Goal: Task Accomplishment & Management: Use online tool/utility

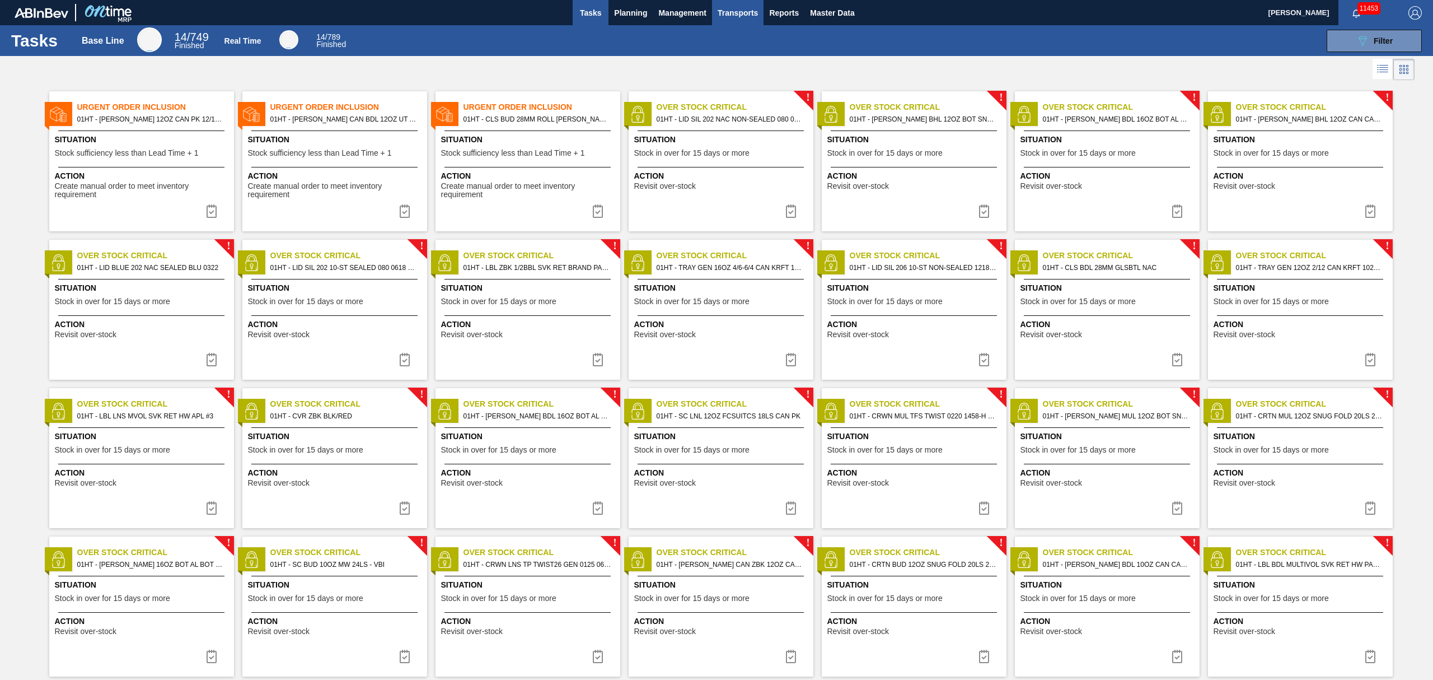
click at [724, 10] on span "Transports" at bounding box center [738, 12] width 40 height 13
click at [723, 52] on li "[GEOGRAPHIC_DATA]" at bounding box center [745, 56] width 95 height 18
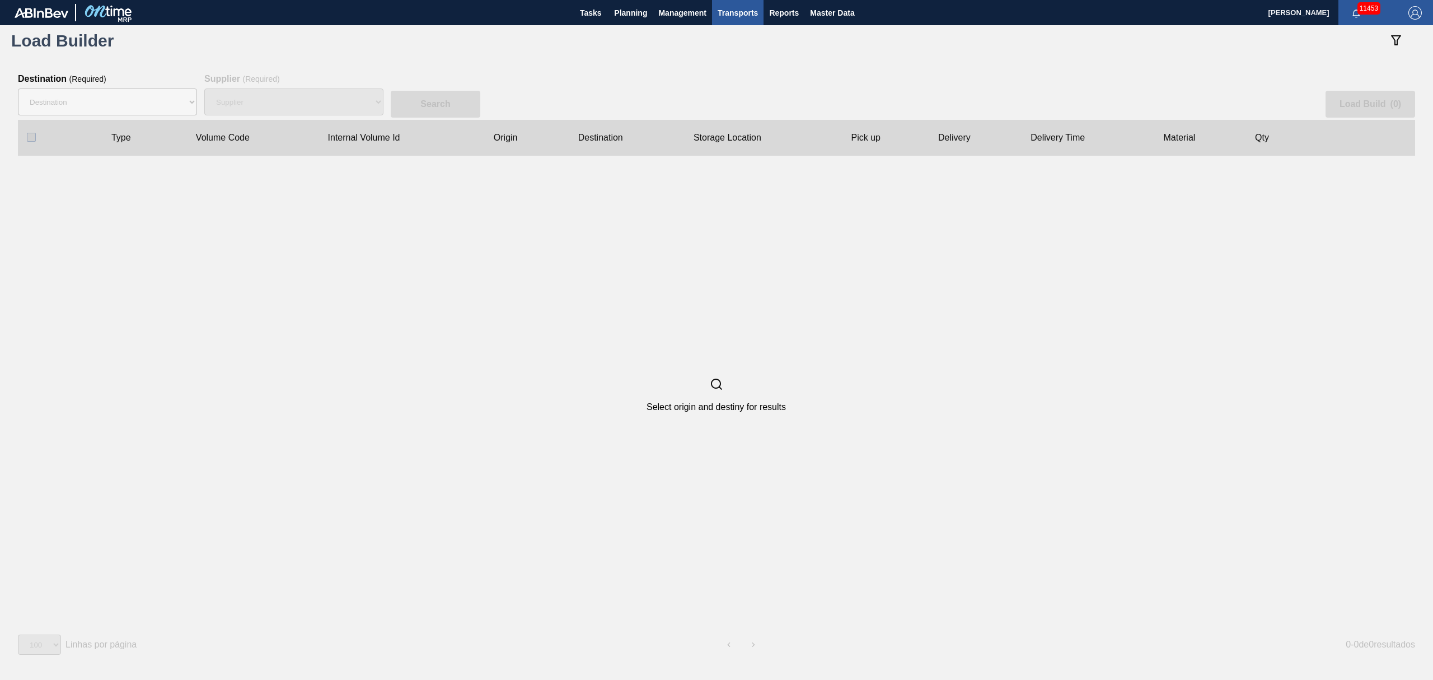
click at [712, 0] on button "Transports" at bounding box center [737, 12] width 51 height 25
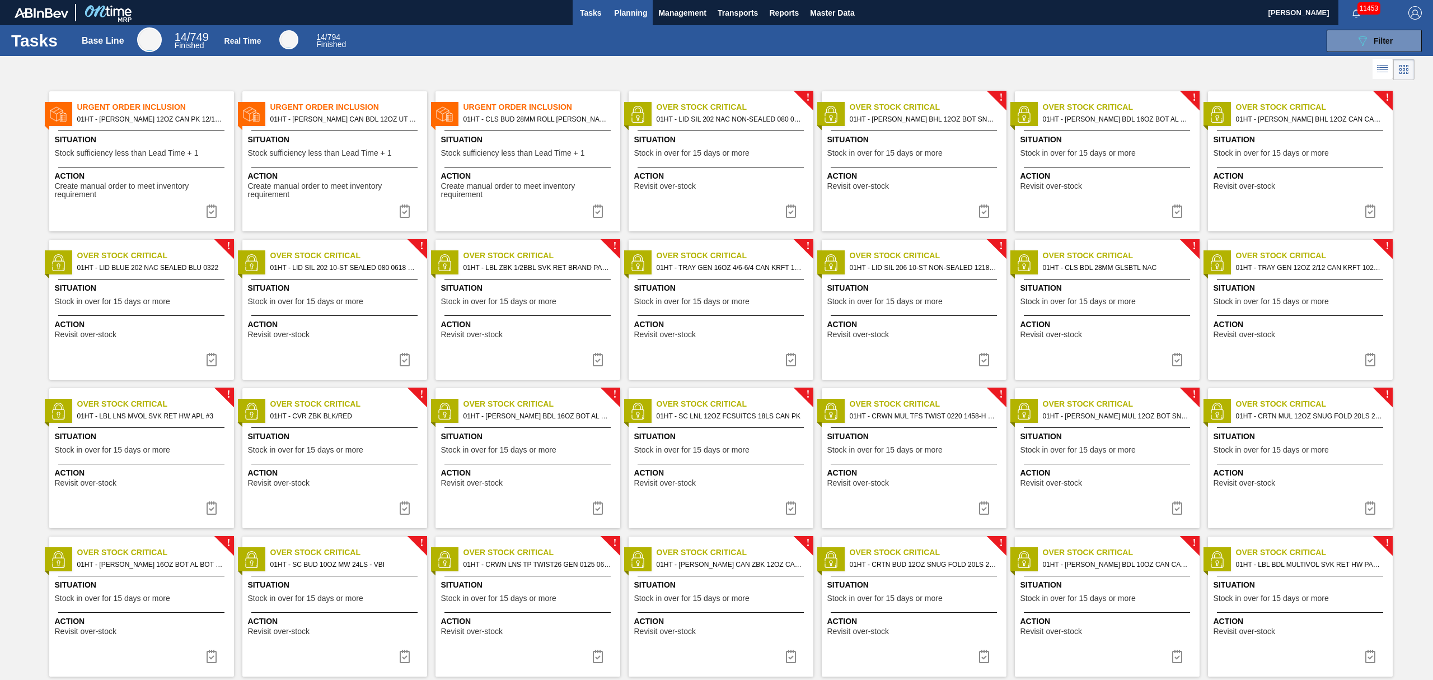
click at [635, 17] on span "Planning" at bounding box center [630, 12] width 33 height 13
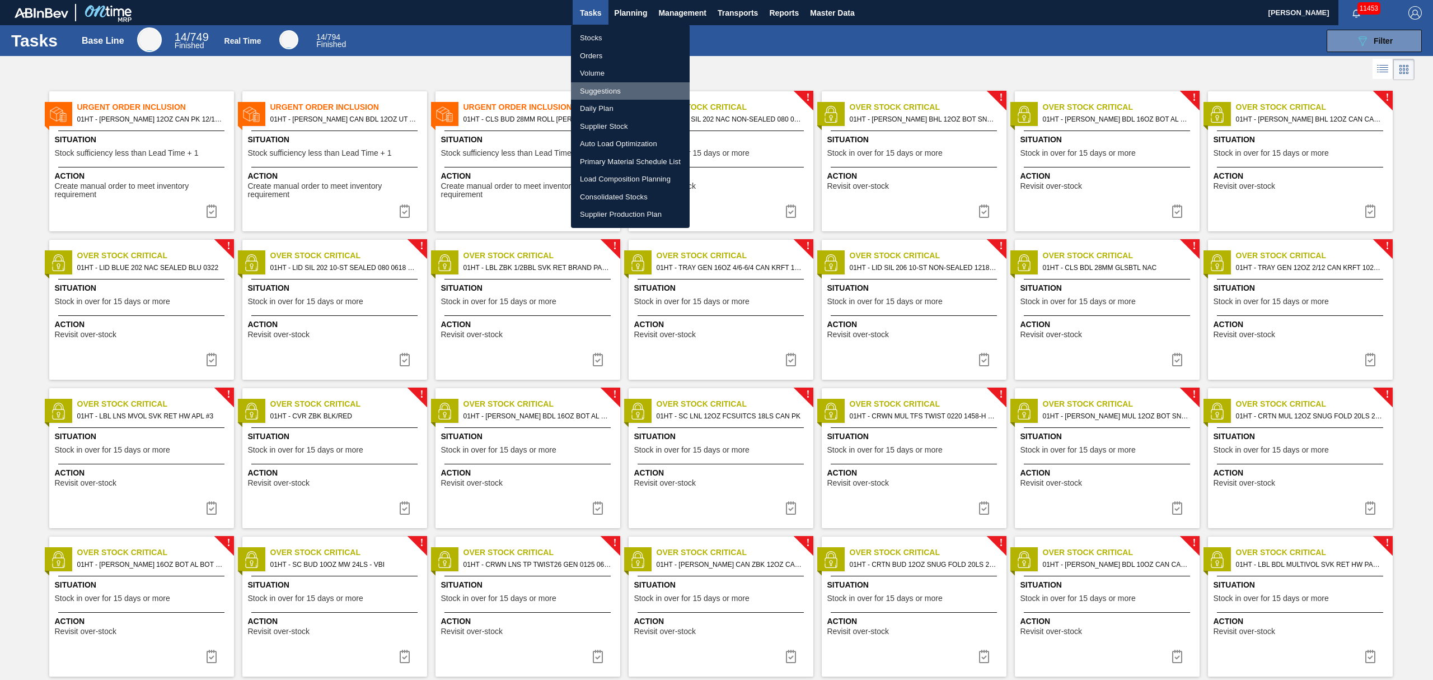
click at [607, 91] on li "Suggestions" at bounding box center [630, 91] width 119 height 18
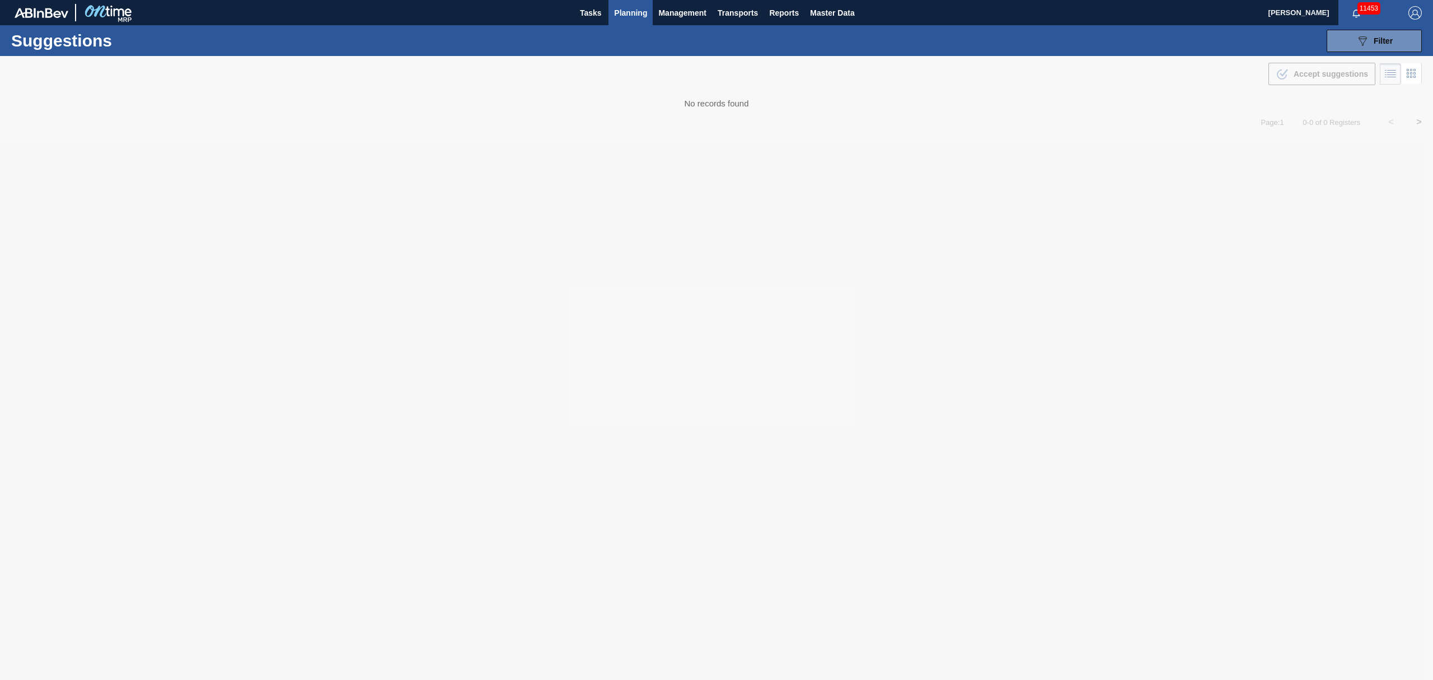
type from "[DATE]"
type to "[DATE]"
click at [619, 10] on span "Planning" at bounding box center [630, 12] width 33 height 13
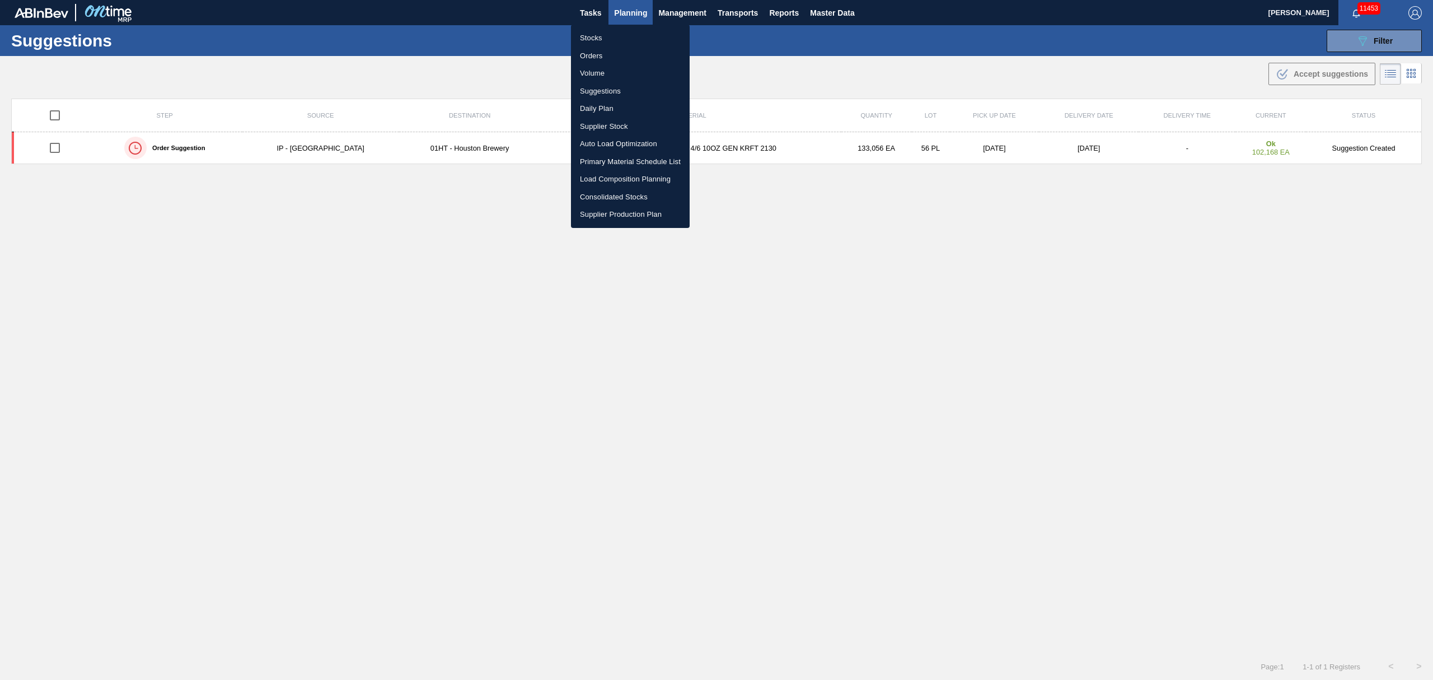
click at [606, 85] on li "Suggestions" at bounding box center [630, 91] width 119 height 18
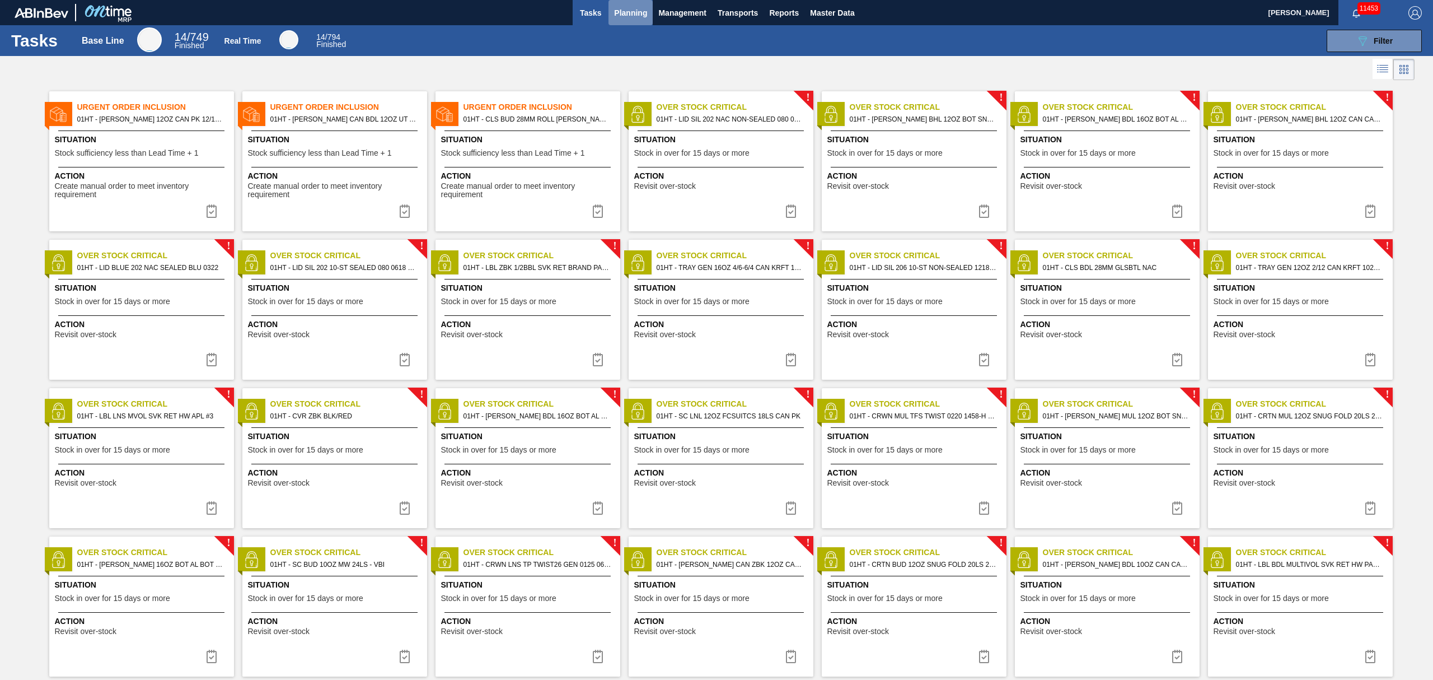
click at [632, 14] on span "Planning" at bounding box center [630, 12] width 33 height 13
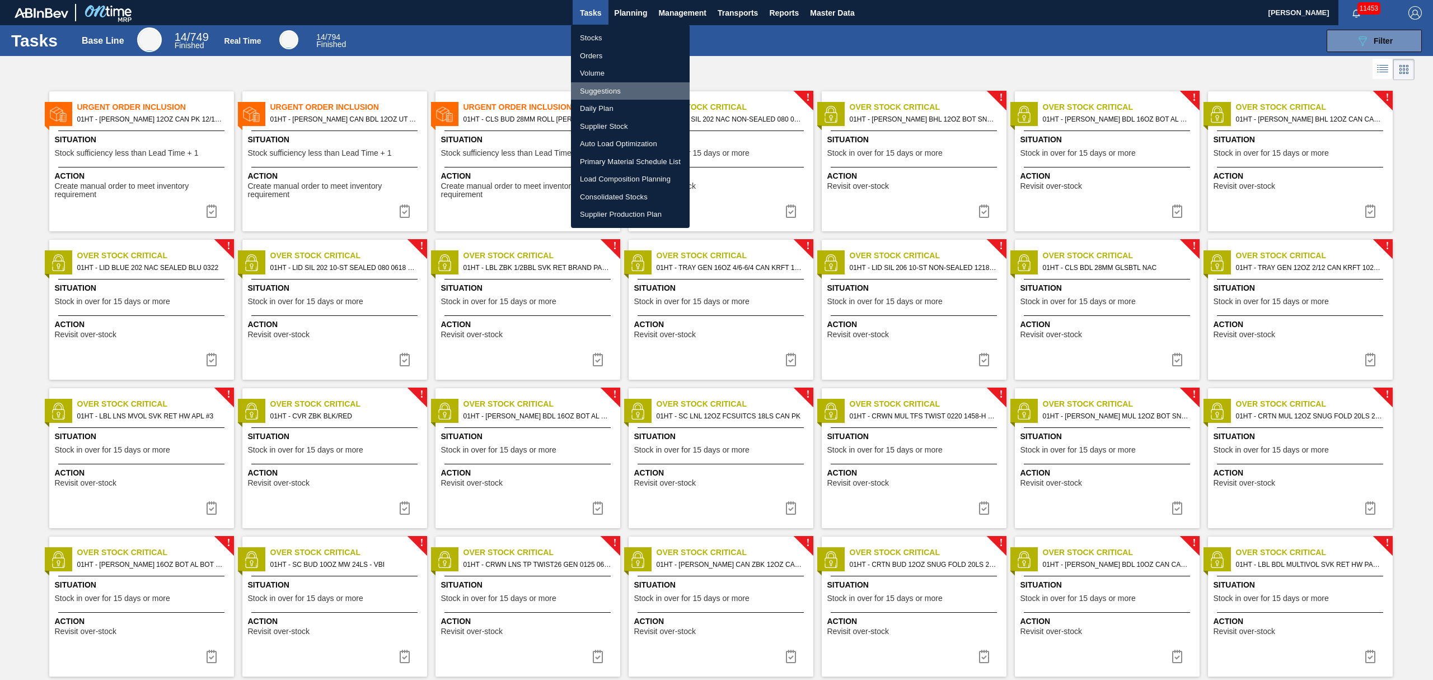
click at [610, 88] on li "Suggestions" at bounding box center [630, 91] width 119 height 18
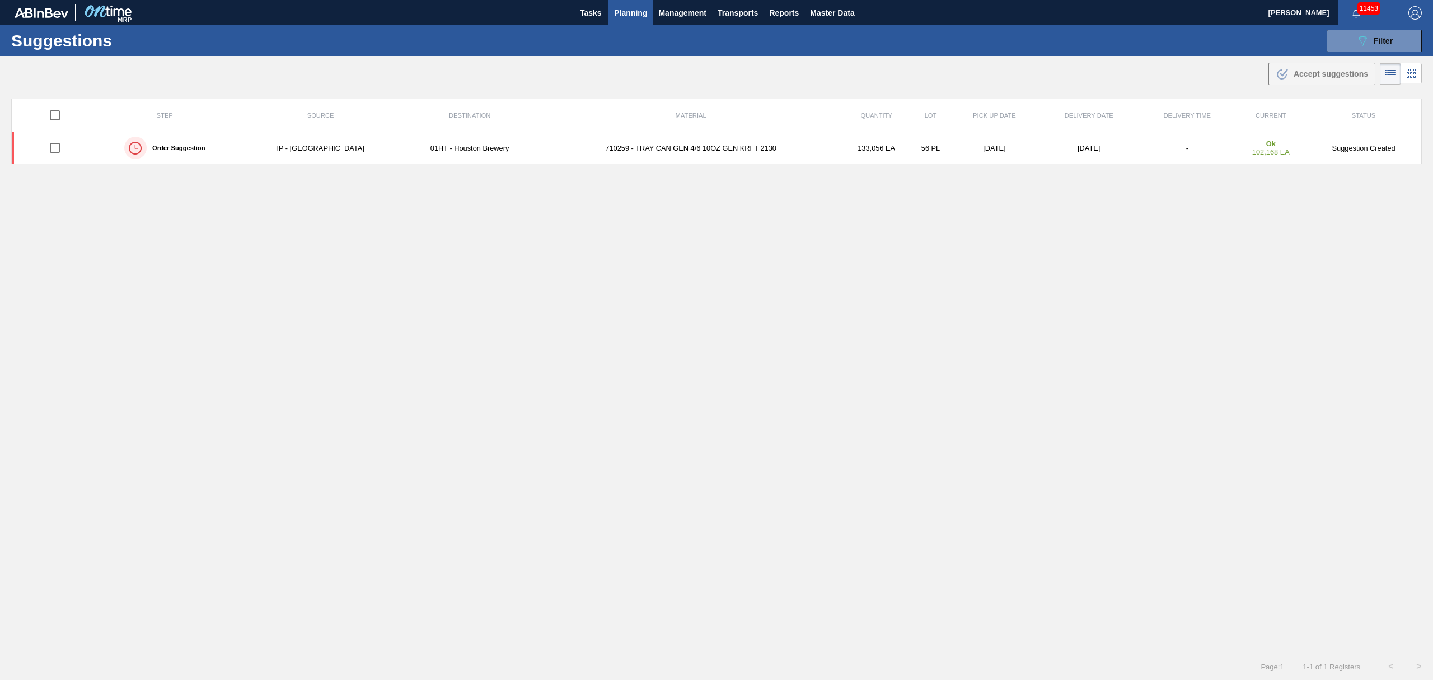
type from "[DATE]"
type to "[DATE]"
click at [1377, 43] on span "Filter" at bounding box center [1383, 40] width 19 height 9
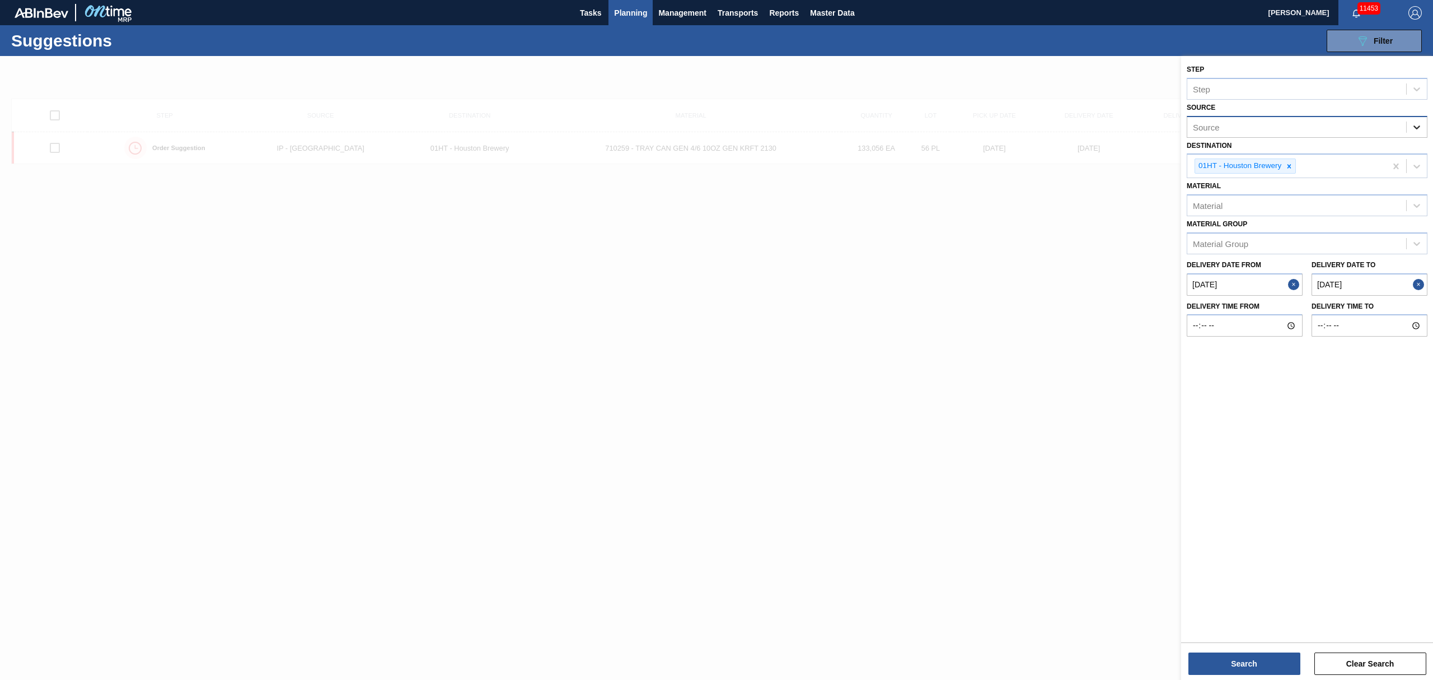
click at [1420, 126] on icon at bounding box center [1416, 126] width 11 height 11
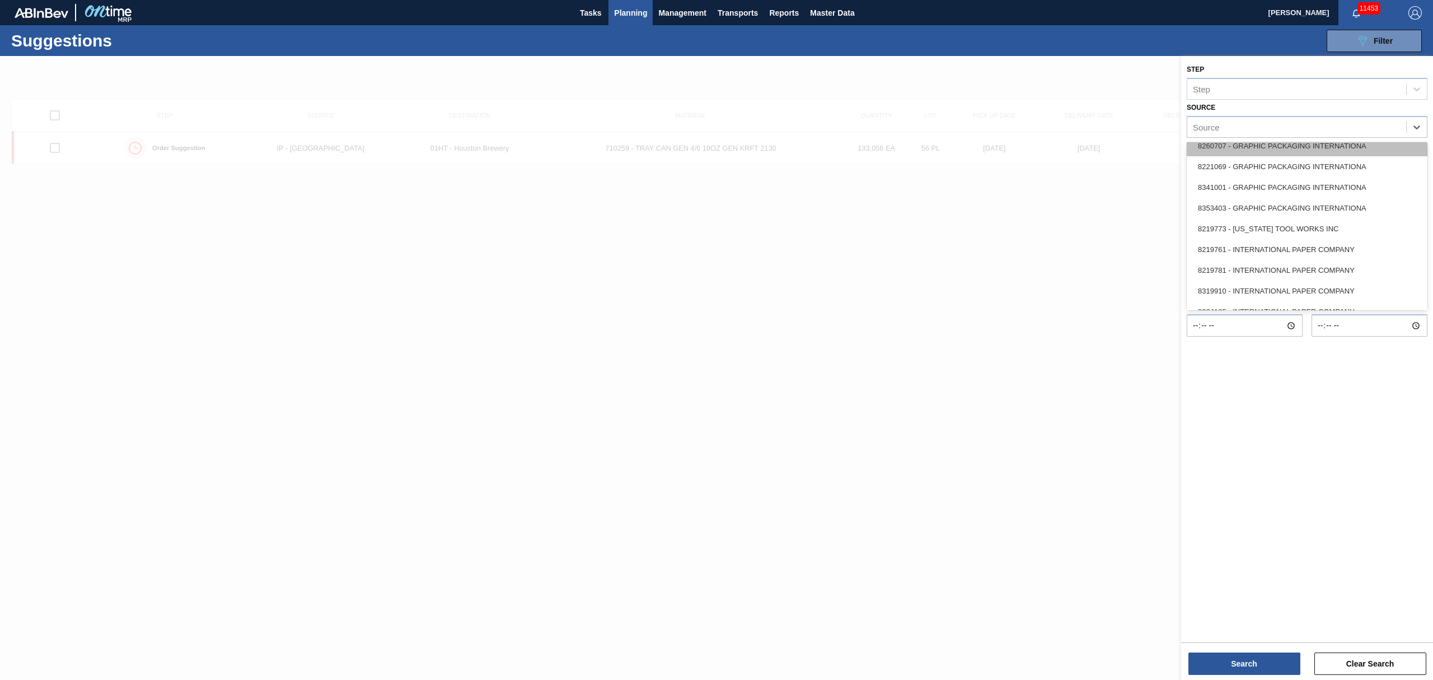
scroll to position [254, 0]
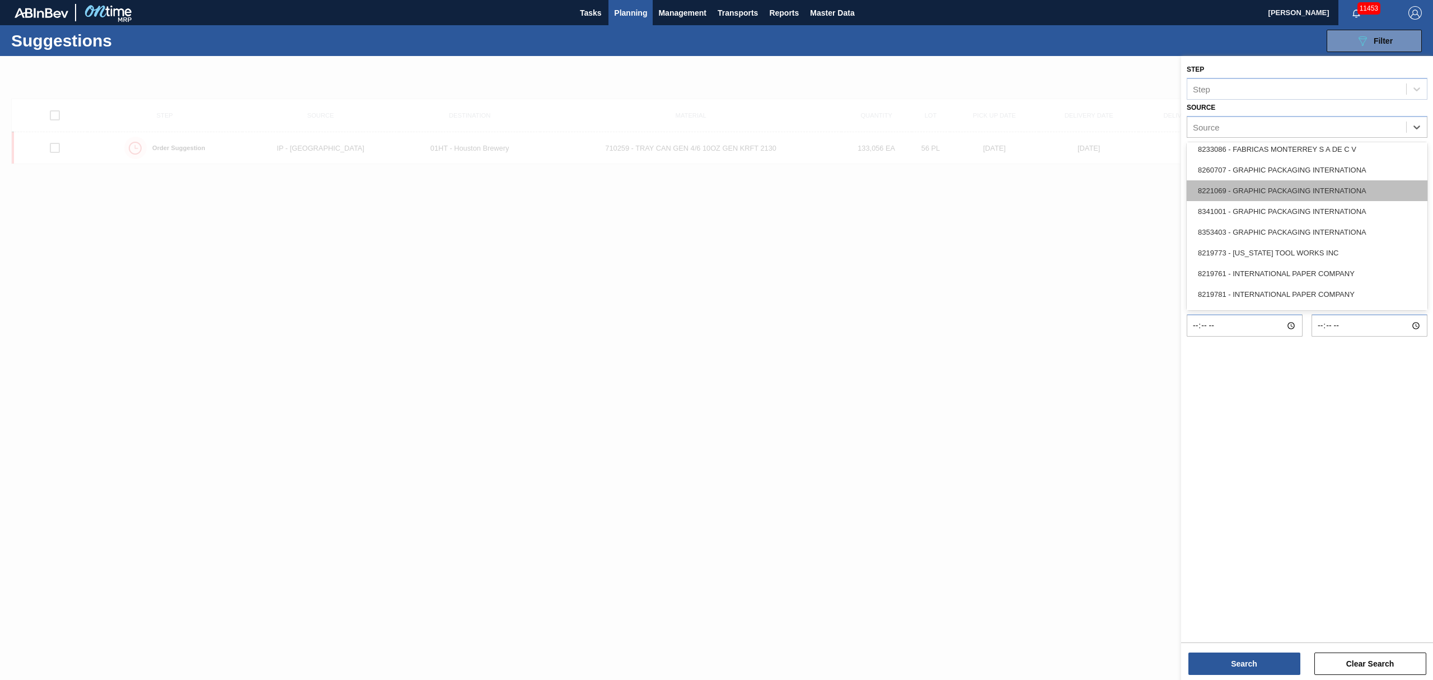
click at [1268, 188] on div "8221069 - GRAPHIC PACKAGING INTERNATIONA" at bounding box center [1307, 190] width 241 height 21
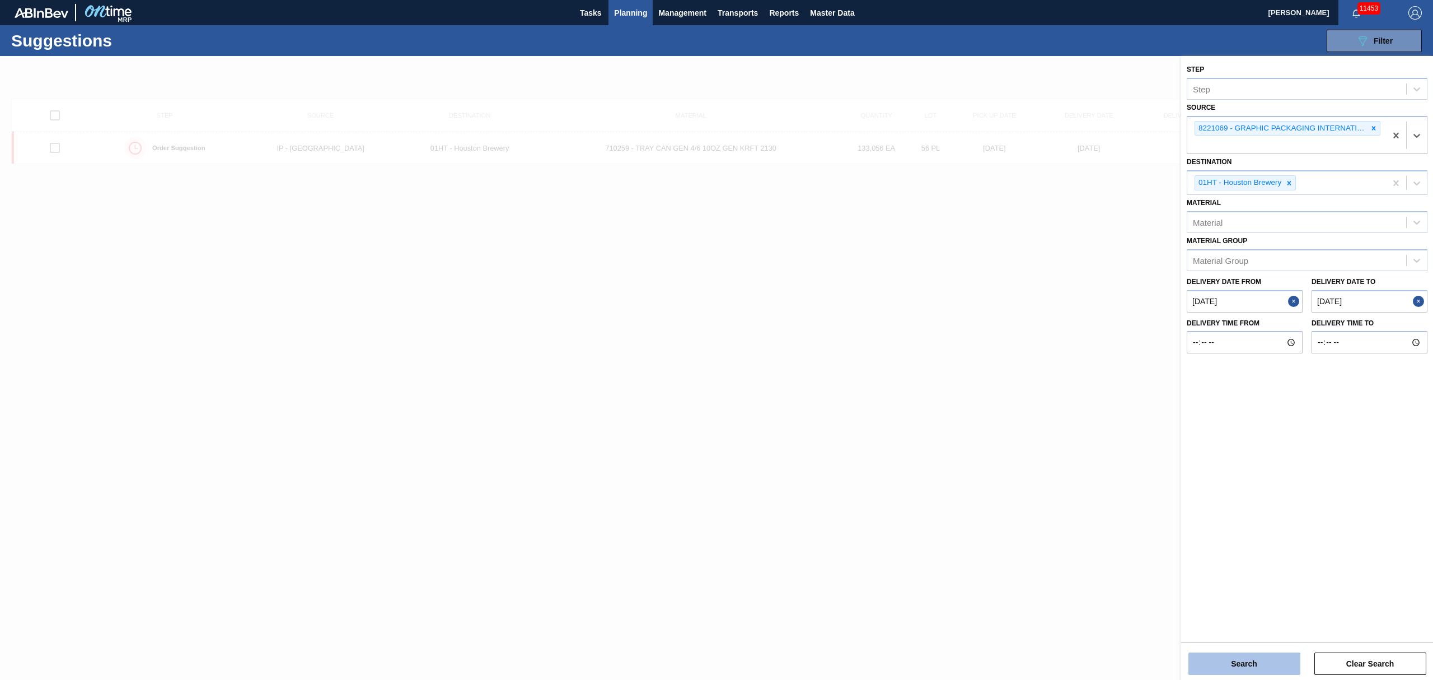
click at [1242, 655] on button "Search" at bounding box center [1244, 663] width 112 height 22
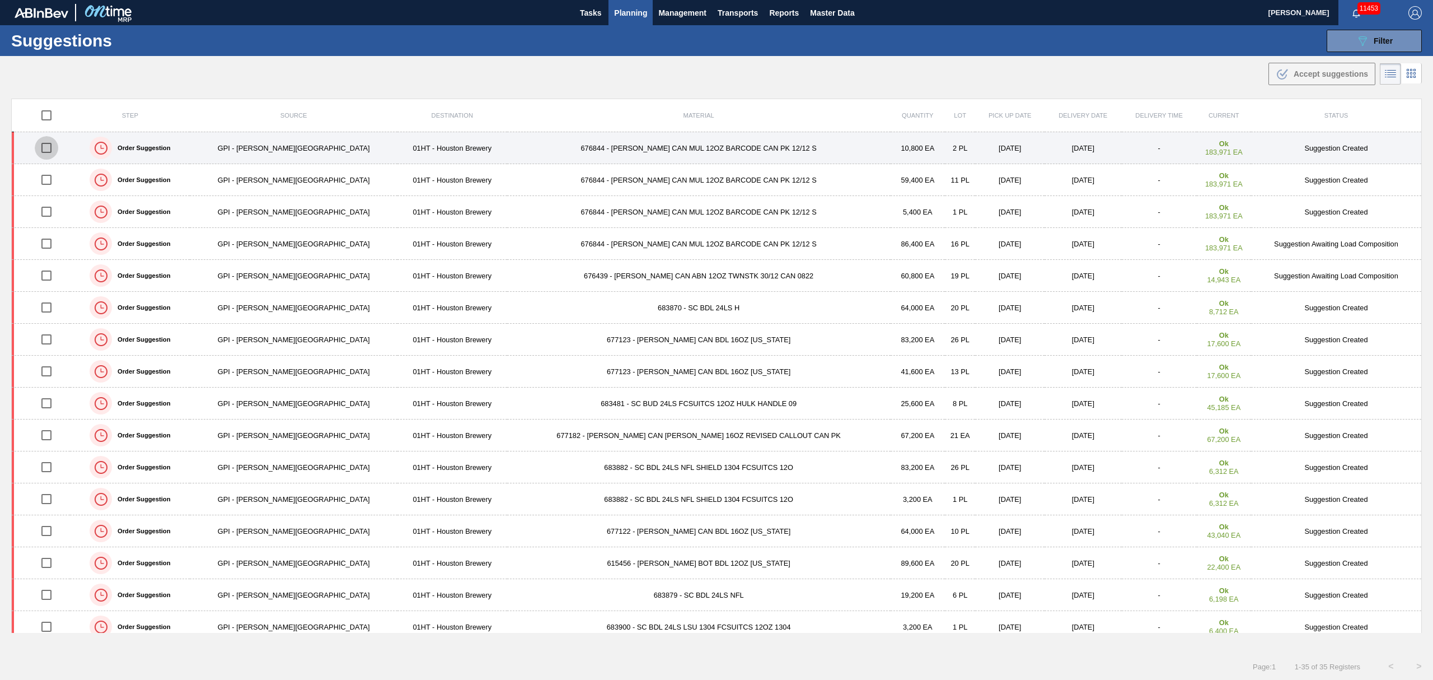
click at [53, 146] on input "checkbox" at bounding box center [47, 148] width 24 height 24
checkbox input "true"
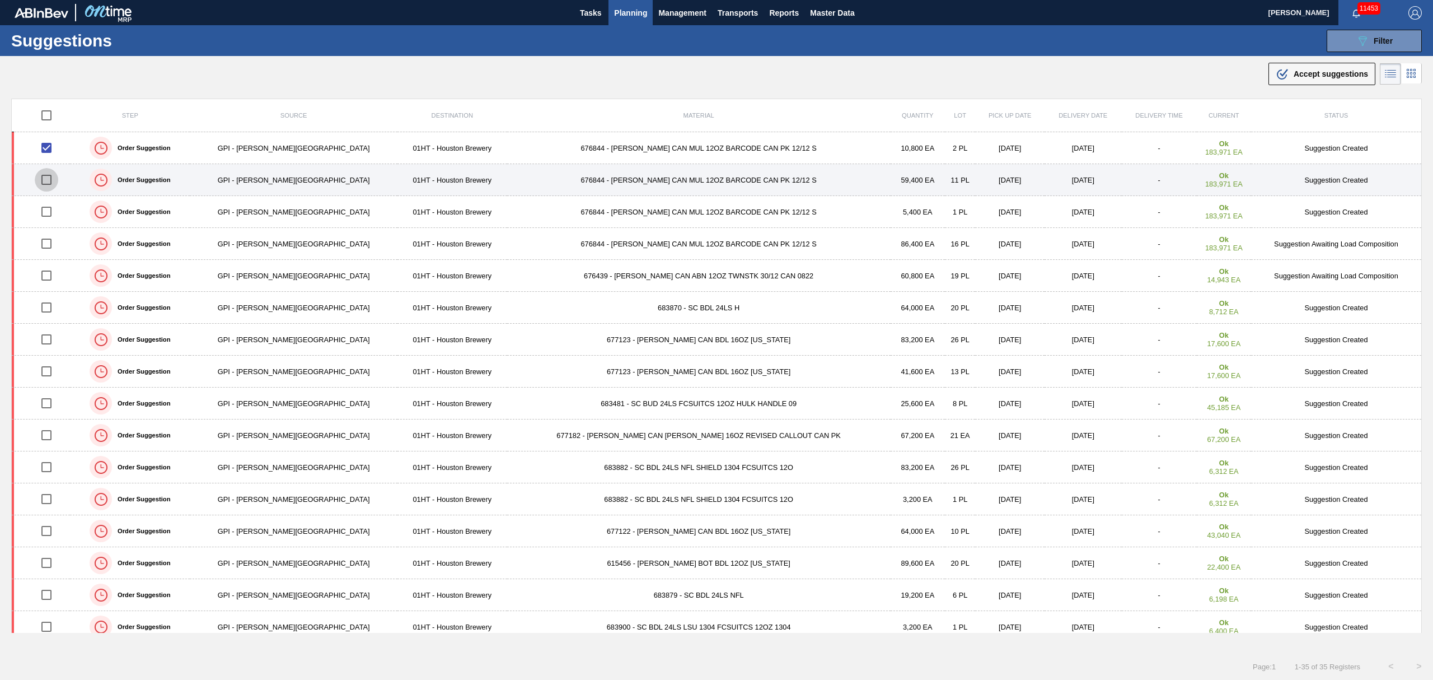
click at [54, 182] on input "checkbox" at bounding box center [47, 180] width 24 height 24
checkbox input "true"
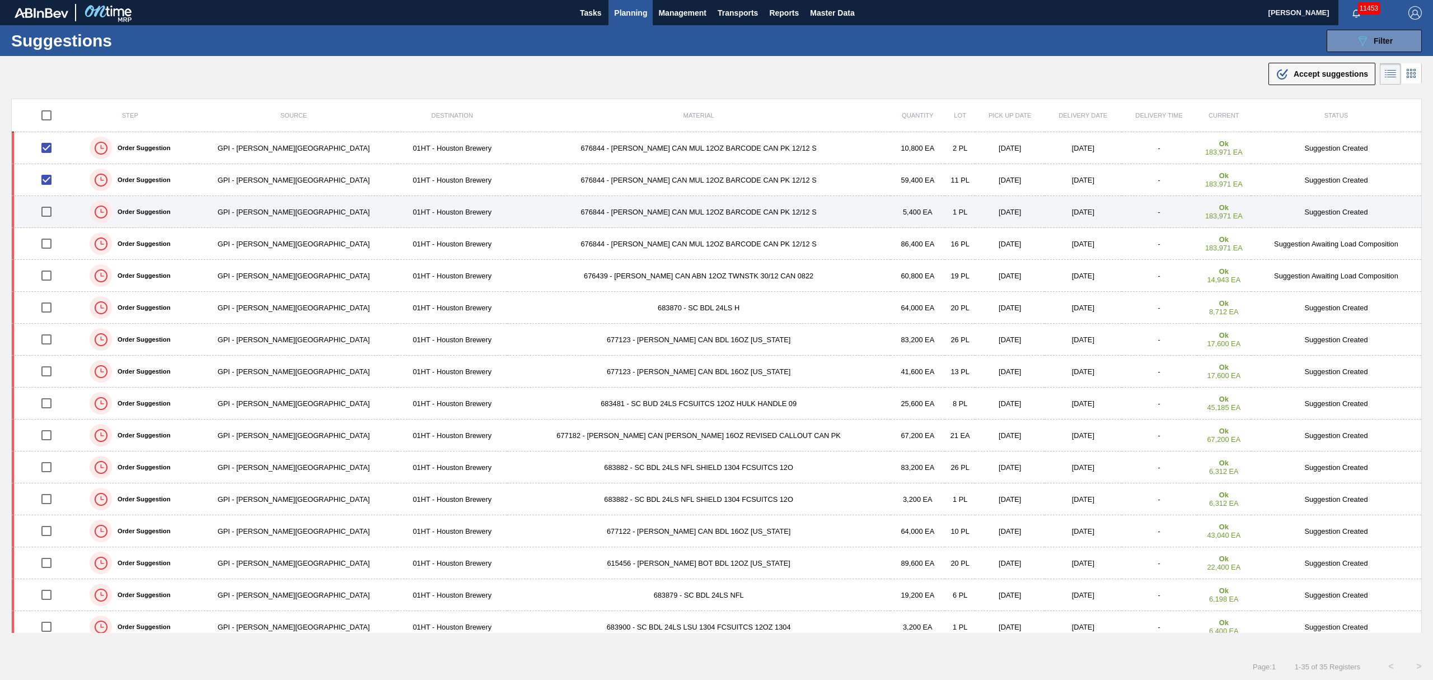
click at [54, 211] on input "checkbox" at bounding box center [47, 212] width 24 height 24
checkbox input "true"
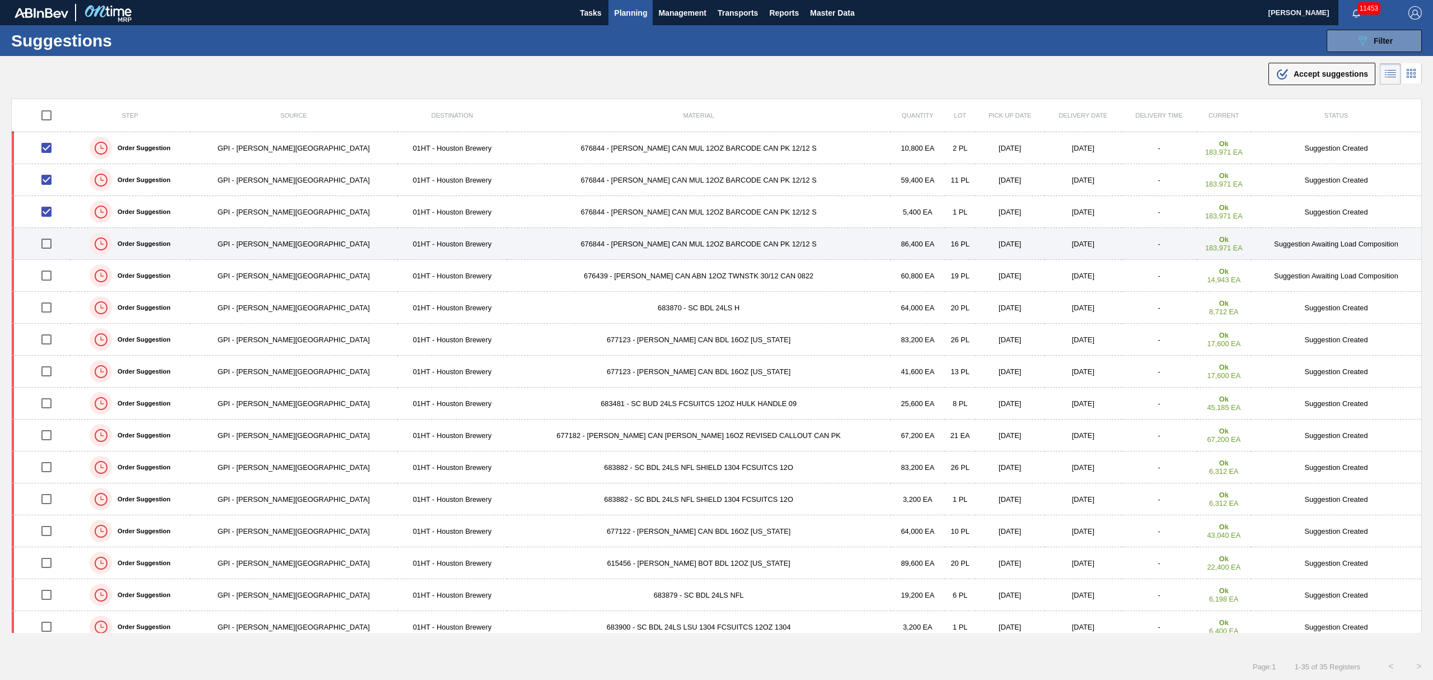
click at [48, 247] on input "checkbox" at bounding box center [47, 244] width 24 height 24
checkbox input "true"
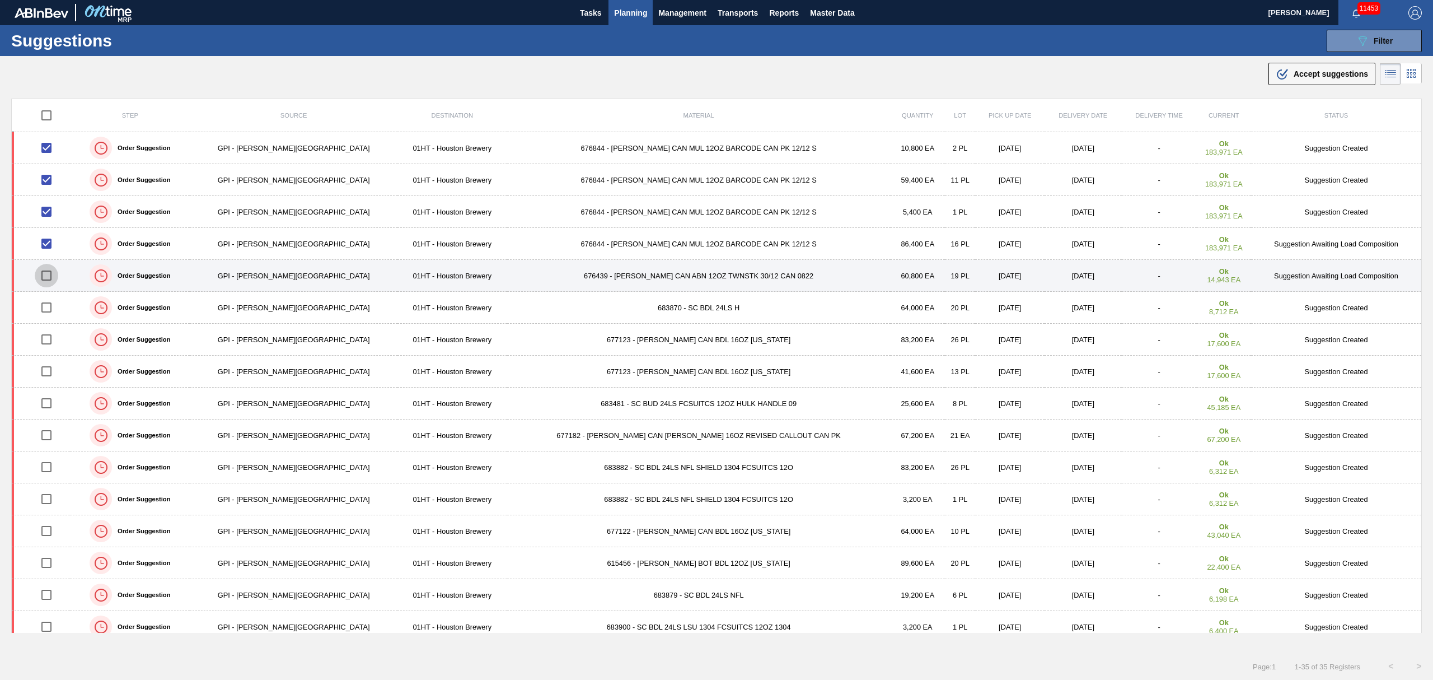
click at [50, 275] on input "checkbox" at bounding box center [47, 276] width 24 height 24
checkbox input "true"
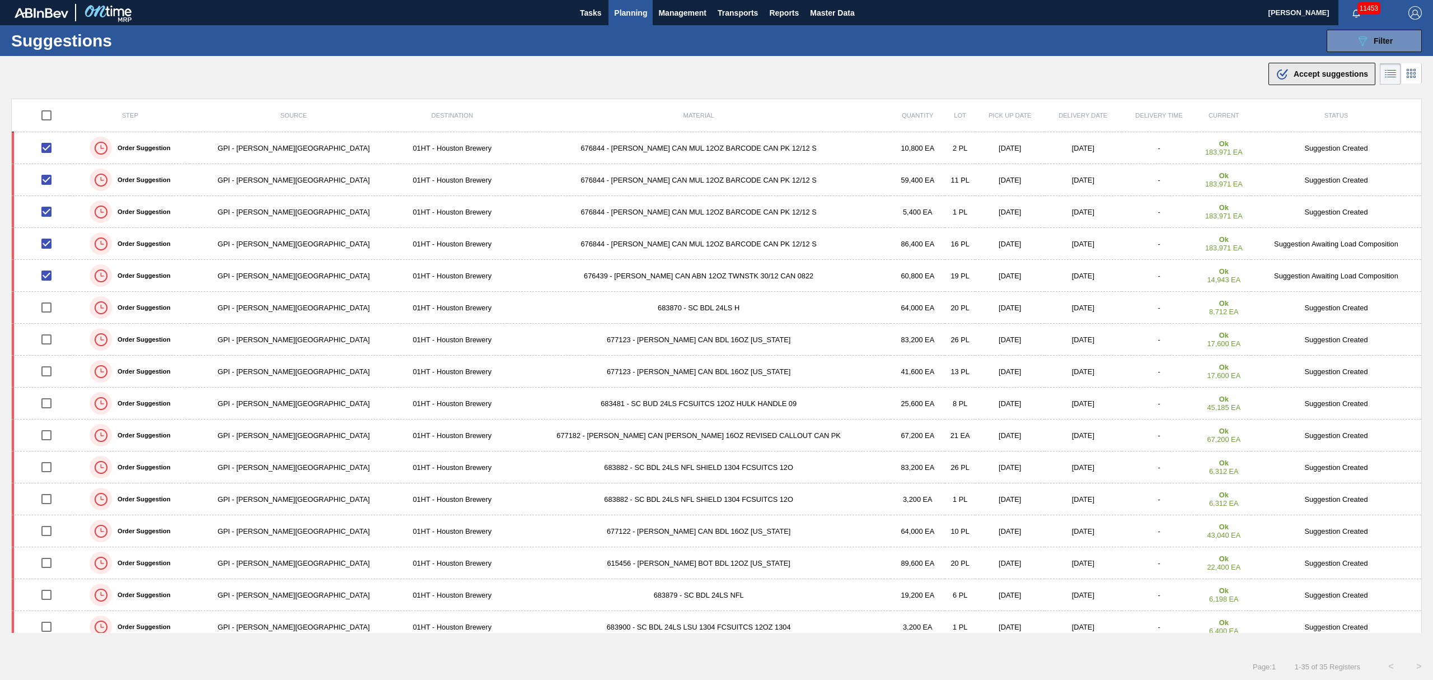
click at [1306, 72] on span "Accept suggestions" at bounding box center [1331, 73] width 74 height 9
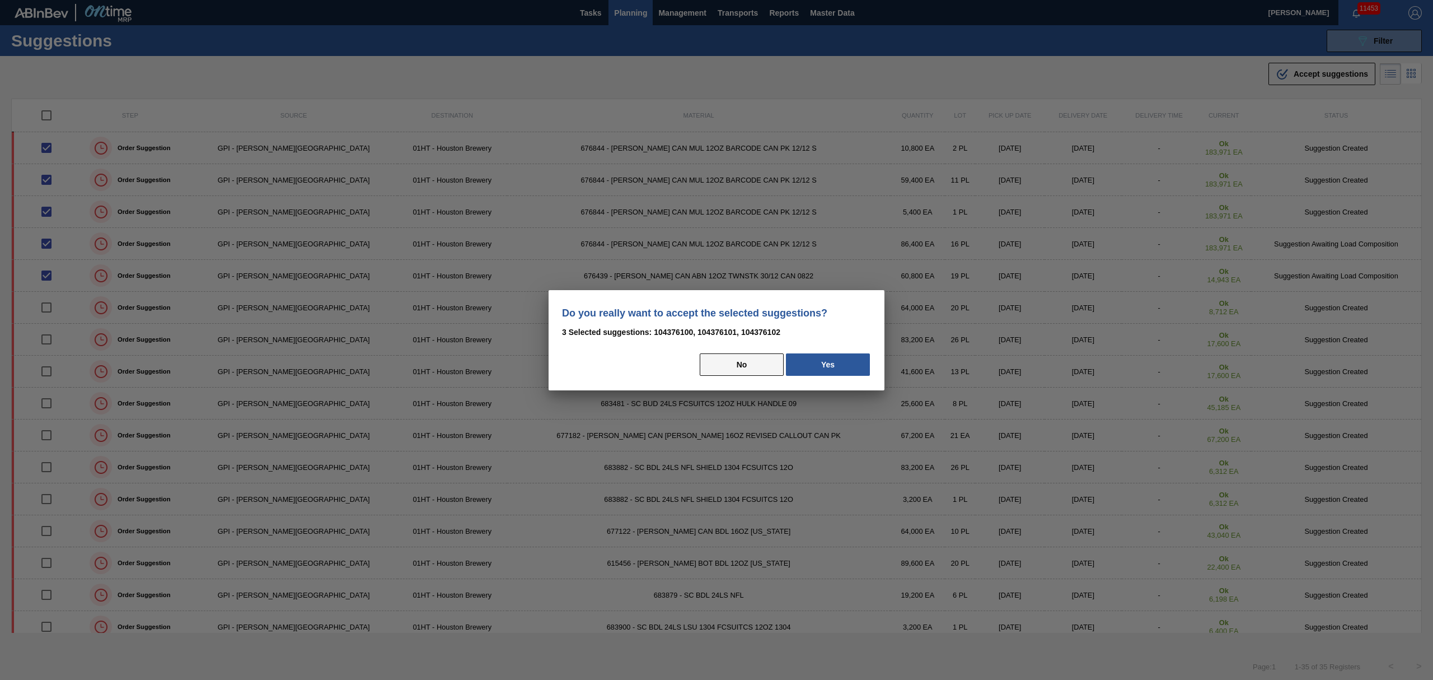
click at [759, 357] on button "No" at bounding box center [742, 364] width 84 height 22
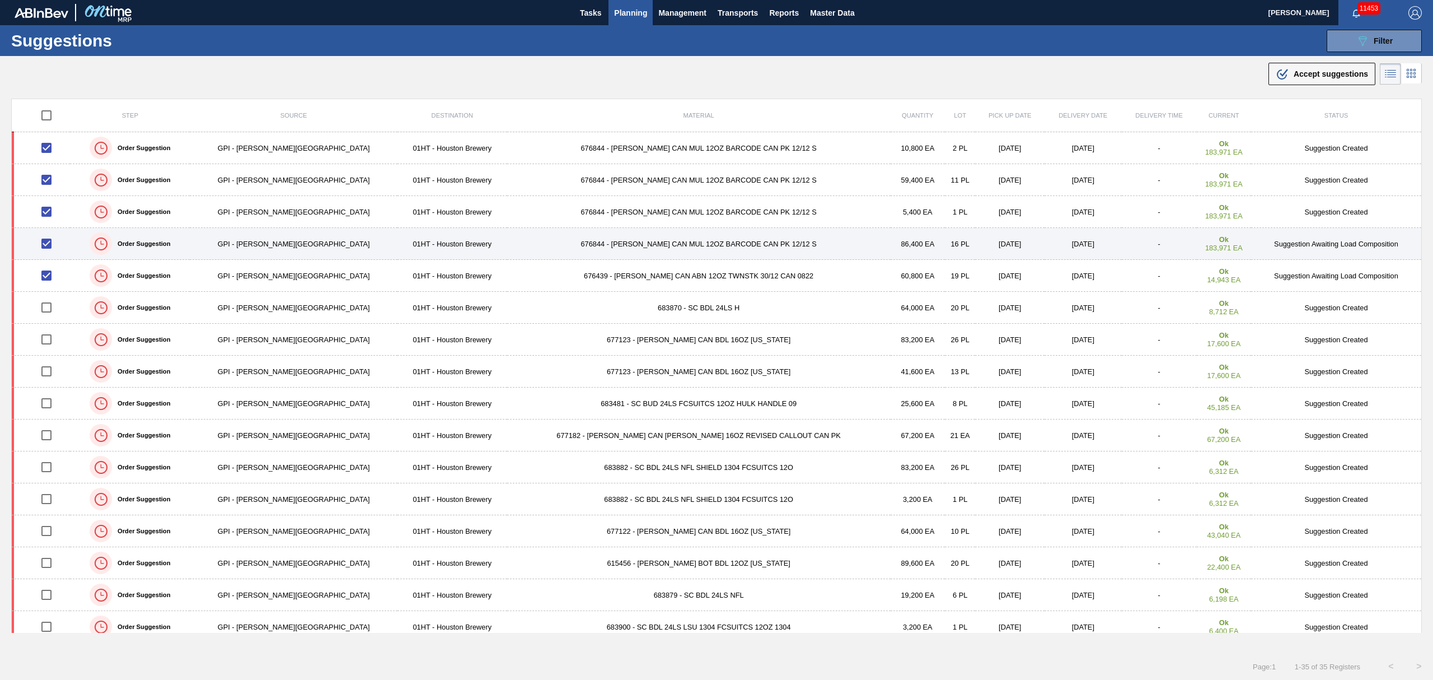
click at [50, 242] on input "checkbox" at bounding box center [47, 244] width 24 height 24
checkbox input "false"
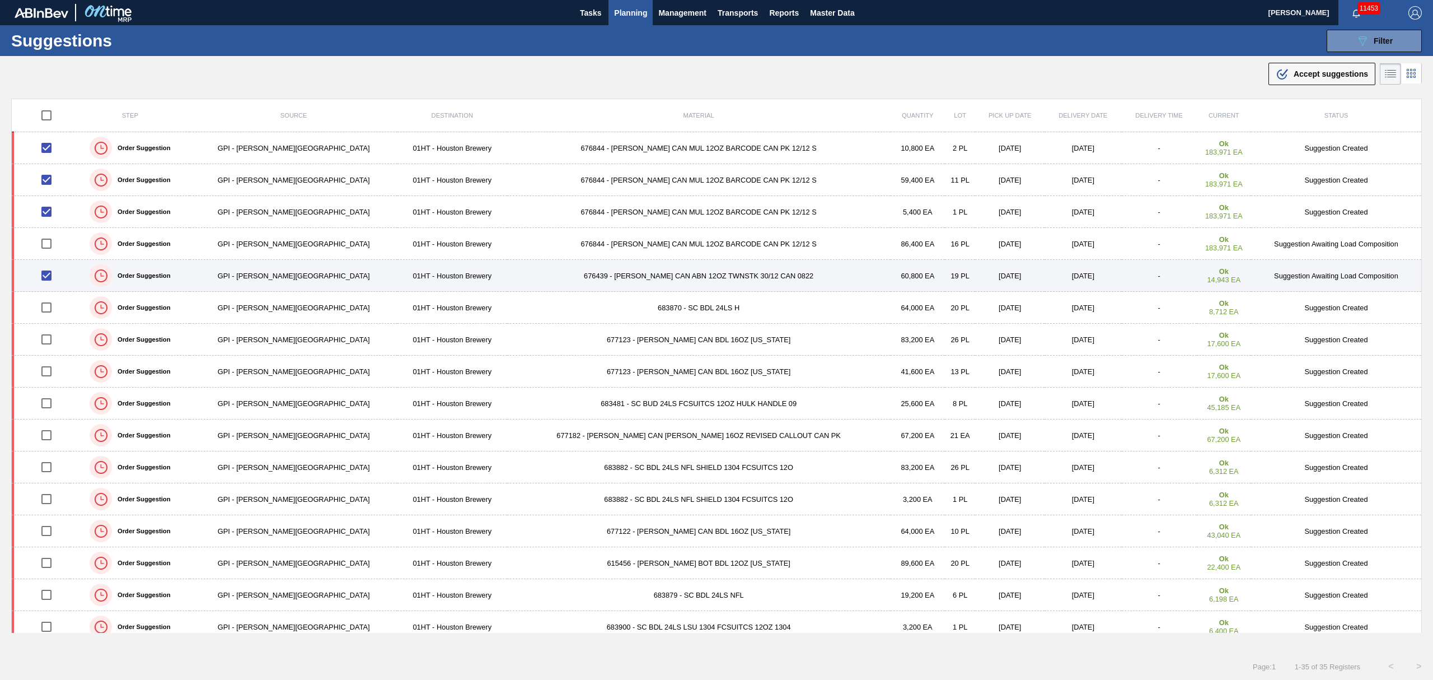
click at [47, 271] on input "checkbox" at bounding box center [47, 276] width 24 height 24
checkbox input "false"
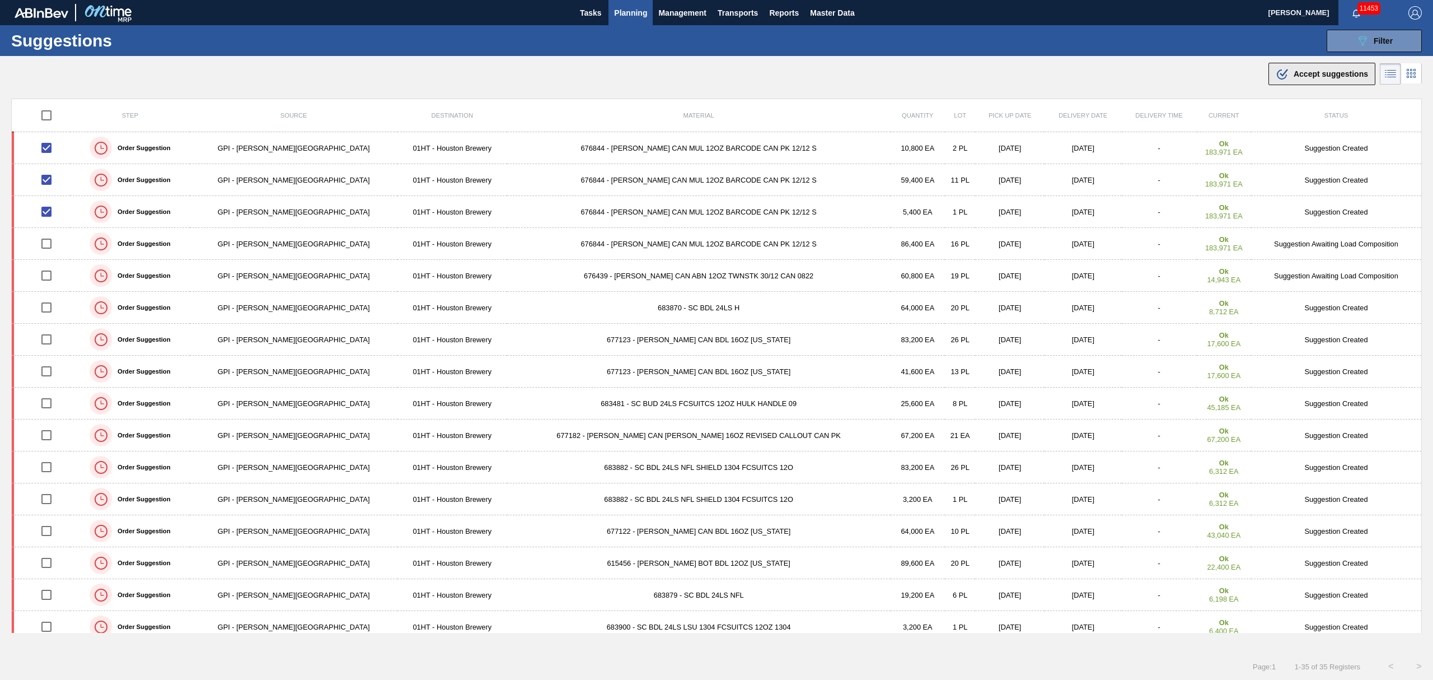
click at [1302, 73] on span "Accept suggestions" at bounding box center [1331, 73] width 74 height 9
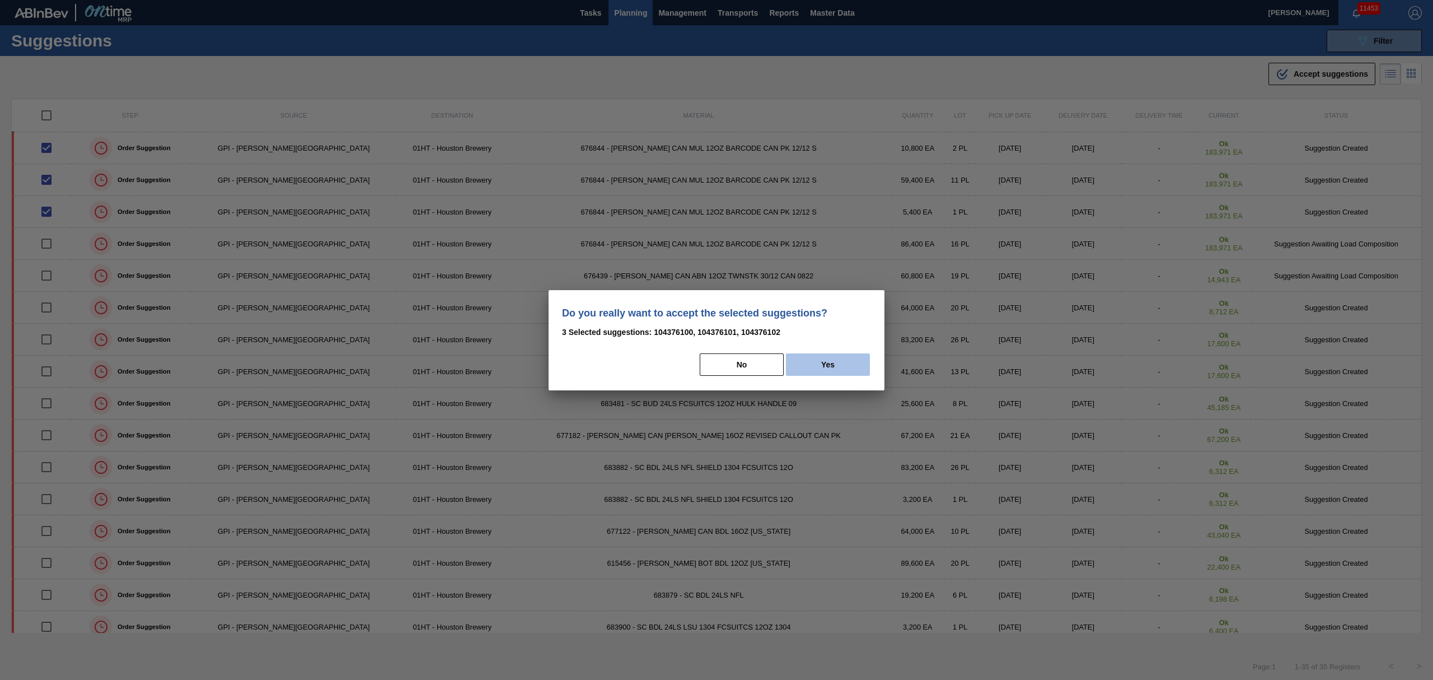
click at [816, 361] on button "Yes" at bounding box center [828, 364] width 84 height 22
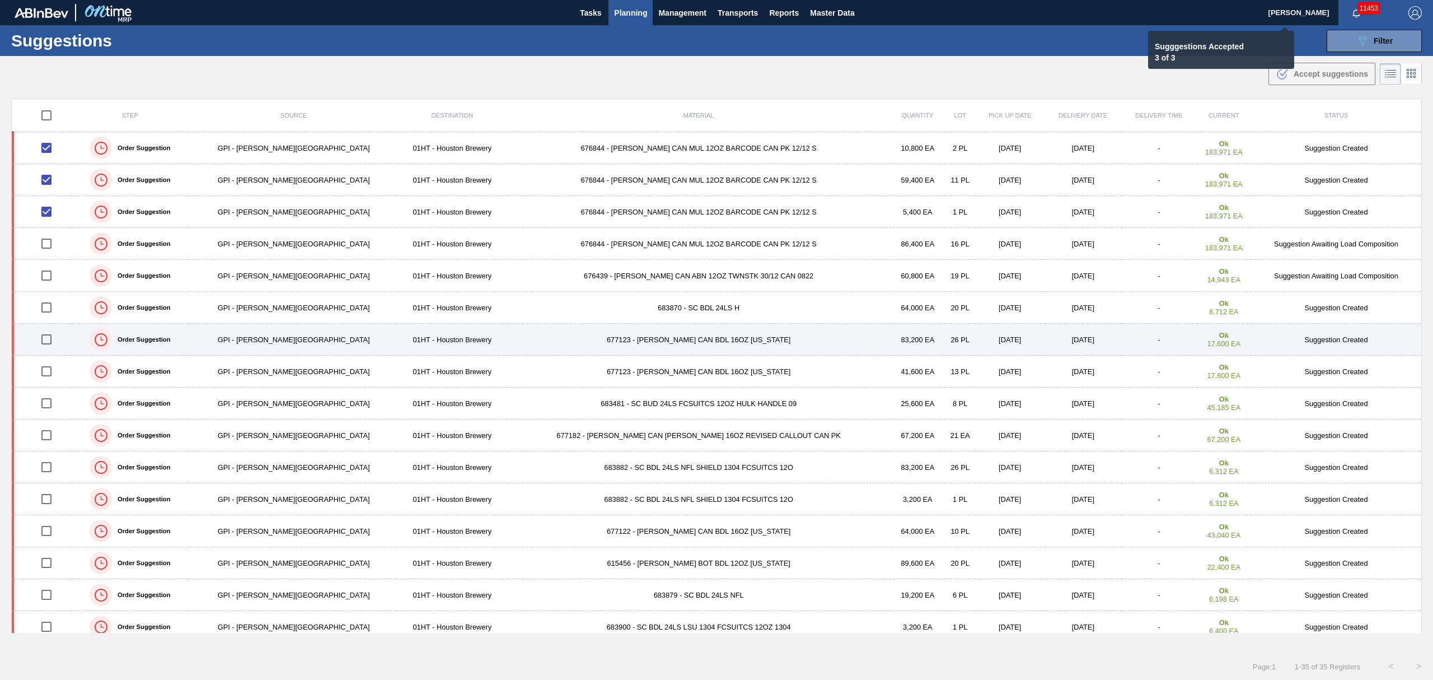
checkbox input "false"
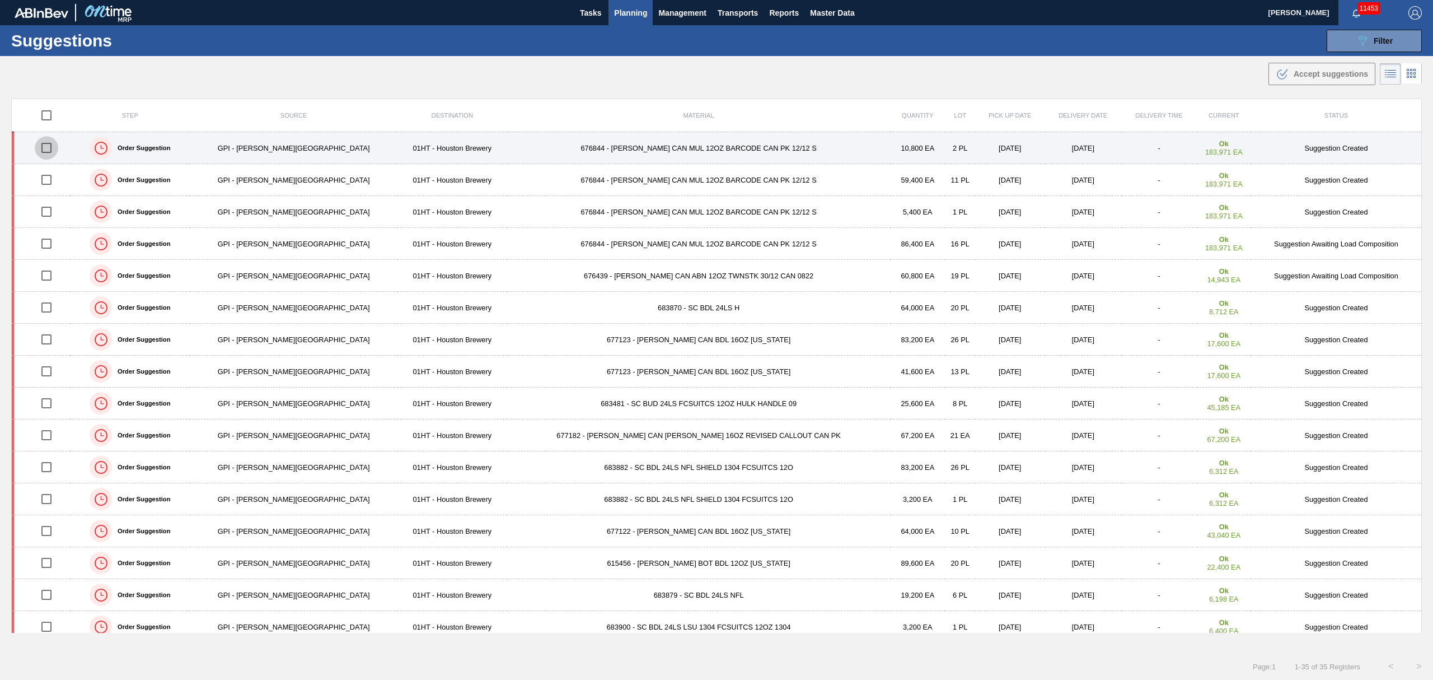
click at [51, 148] on input "checkbox" at bounding box center [47, 148] width 24 height 24
checkbox input "true"
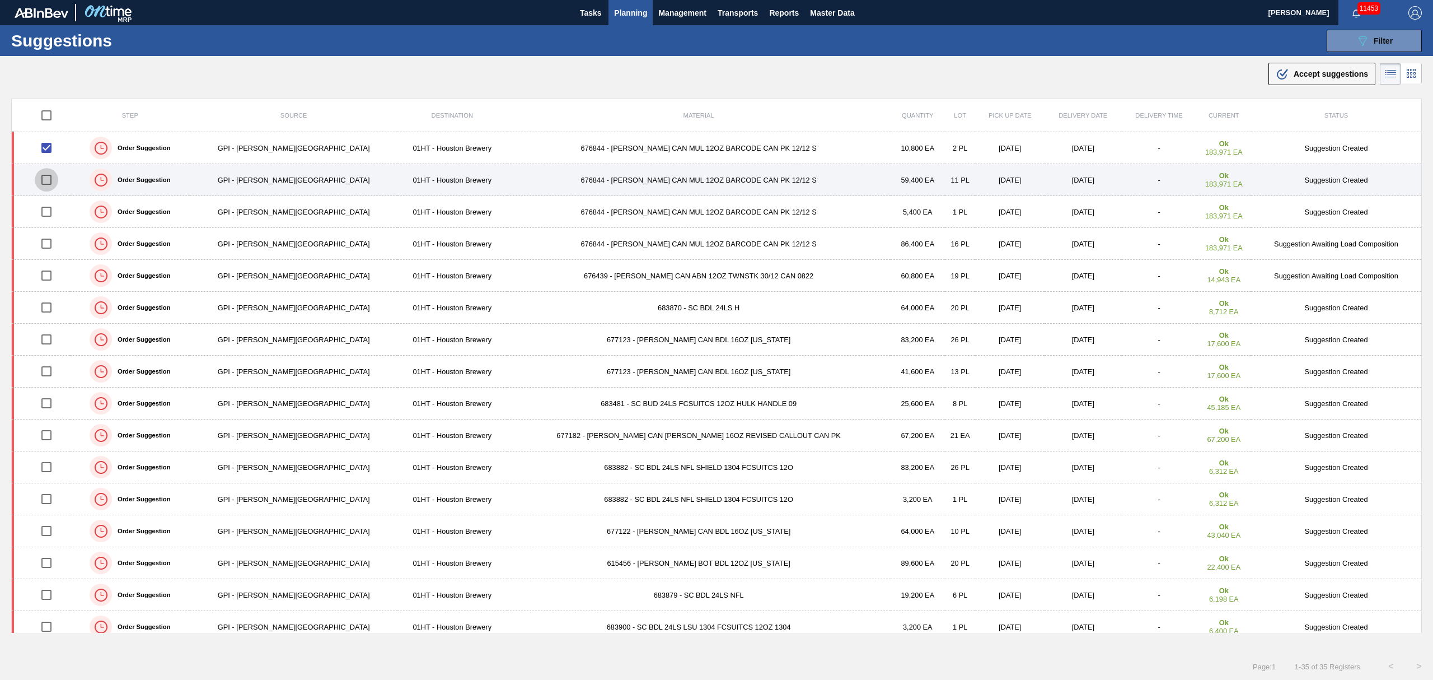
click at [56, 182] on input "checkbox" at bounding box center [47, 180] width 24 height 24
checkbox input "true"
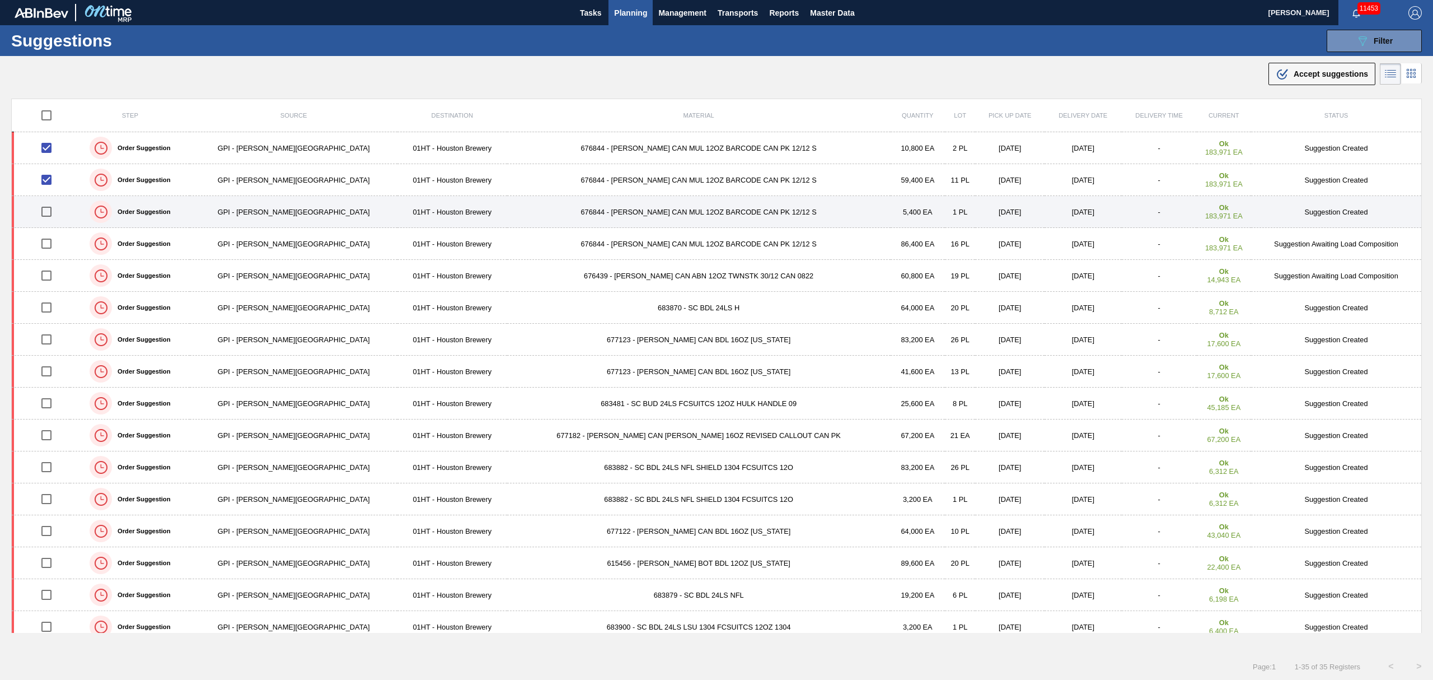
click at [50, 213] on input "checkbox" at bounding box center [47, 212] width 24 height 24
checkbox input "true"
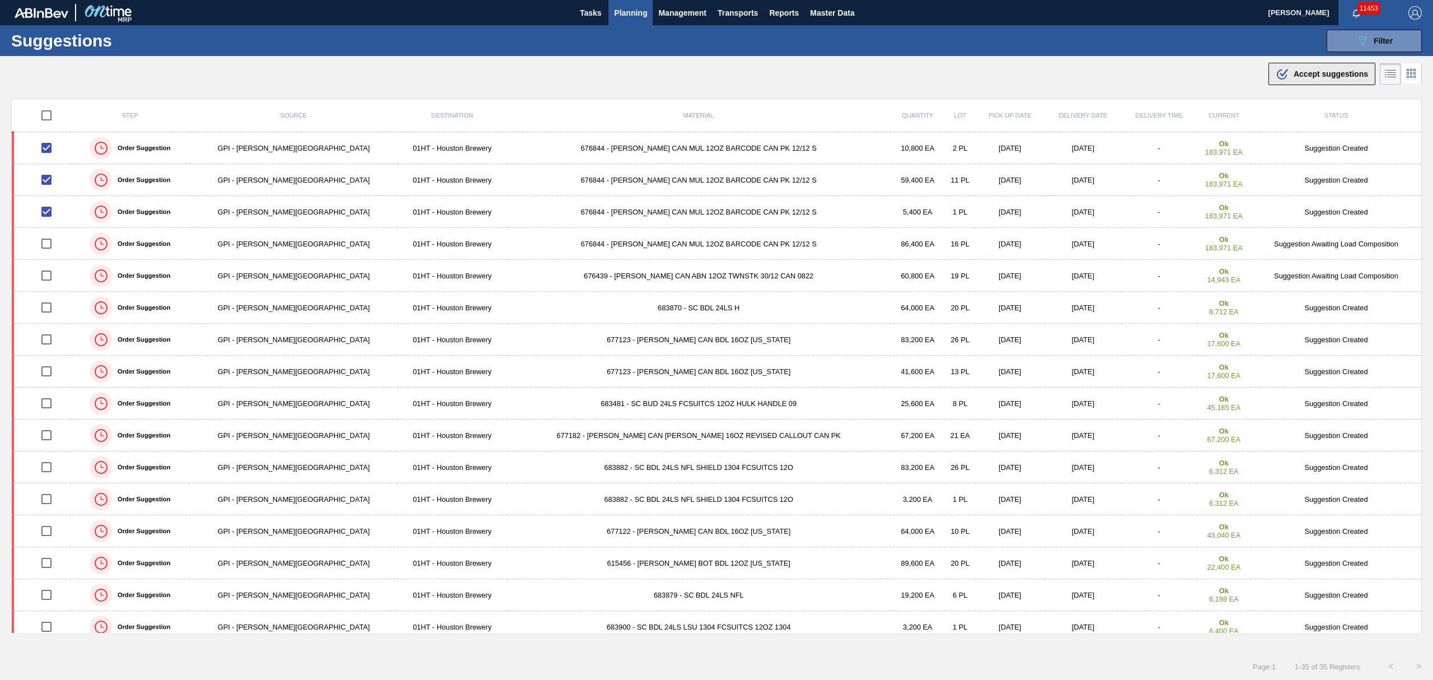
click at [1308, 74] on span "Accept suggestions" at bounding box center [1331, 73] width 74 height 9
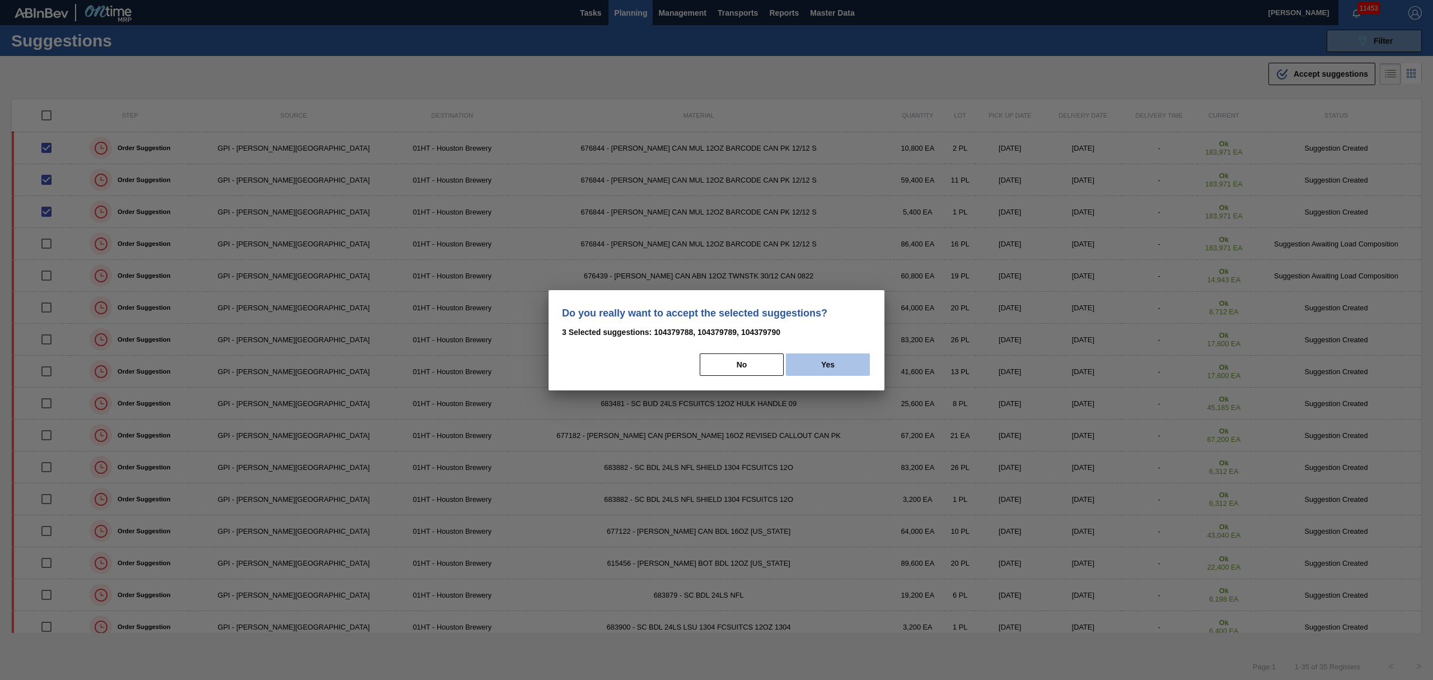
click at [820, 363] on button "Yes" at bounding box center [828, 364] width 84 height 22
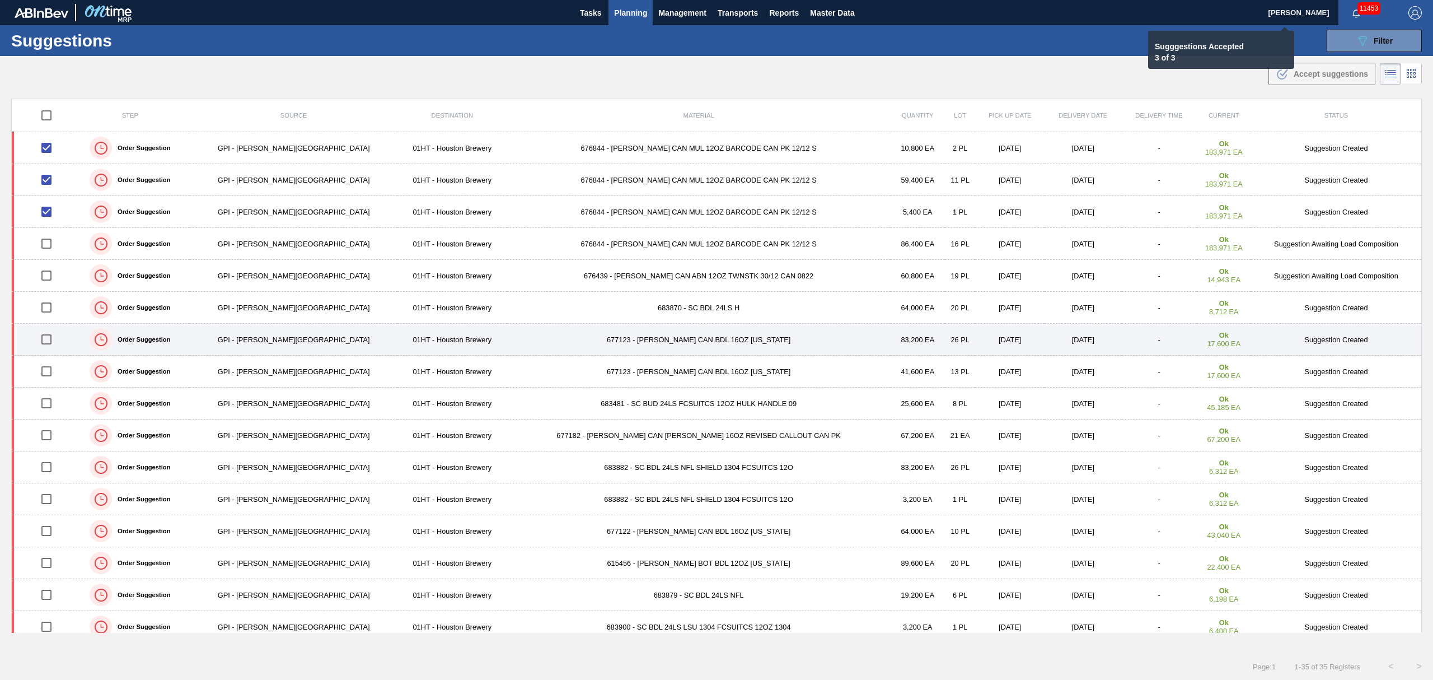
checkbox input "false"
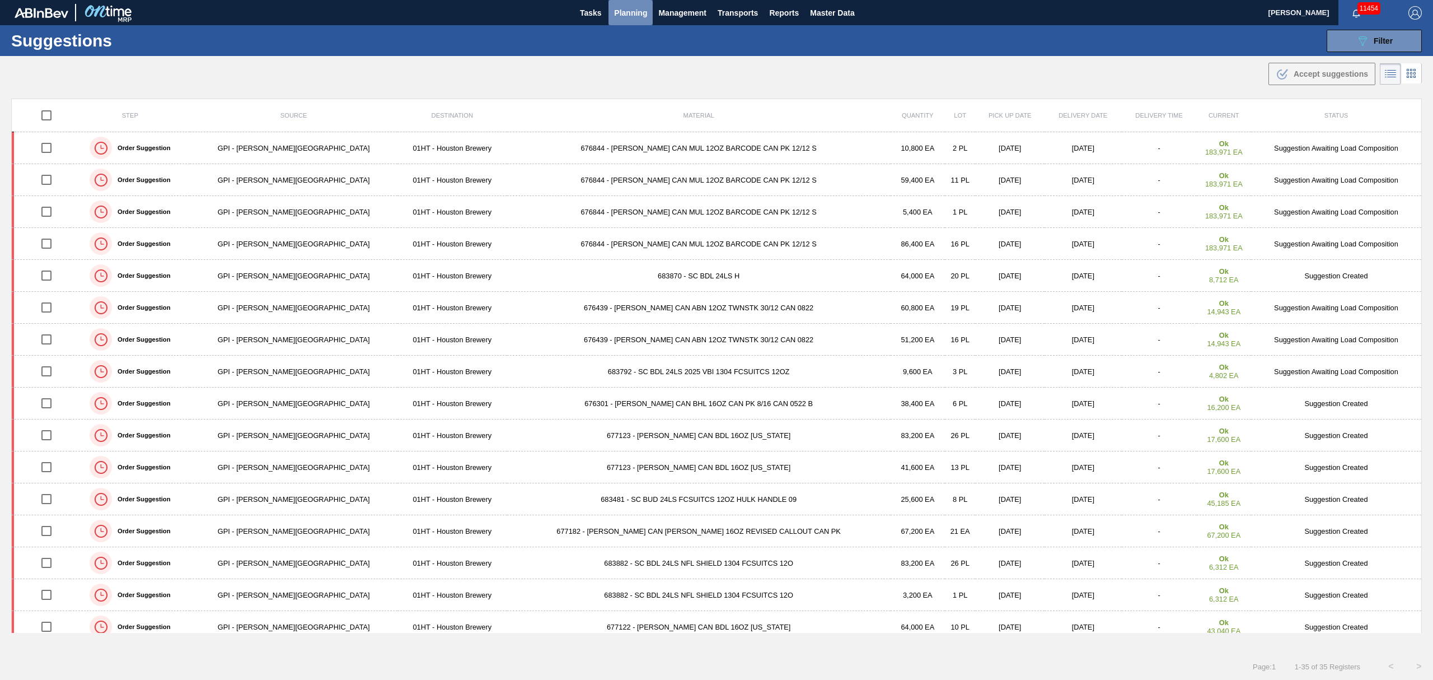
click at [618, 12] on span "Planning" at bounding box center [630, 12] width 33 height 13
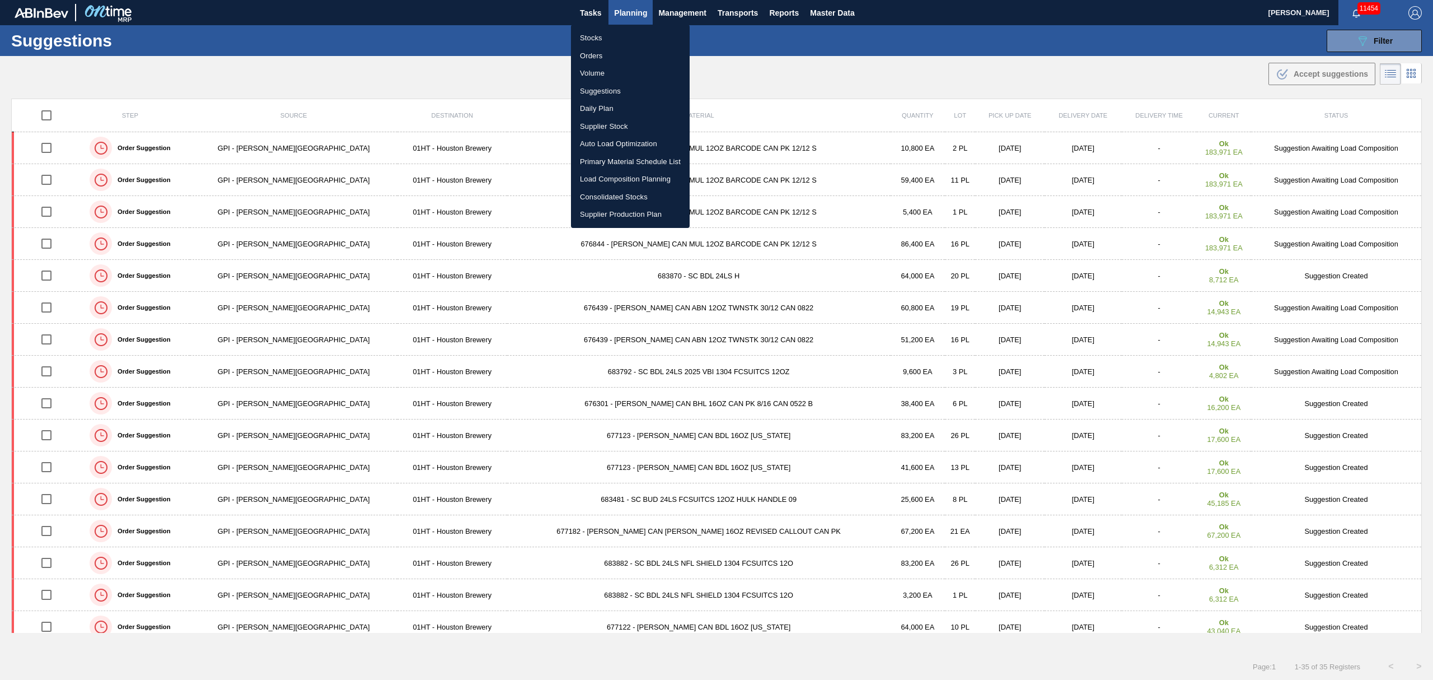
click at [611, 174] on li "Load Composition Planning" at bounding box center [630, 179] width 119 height 18
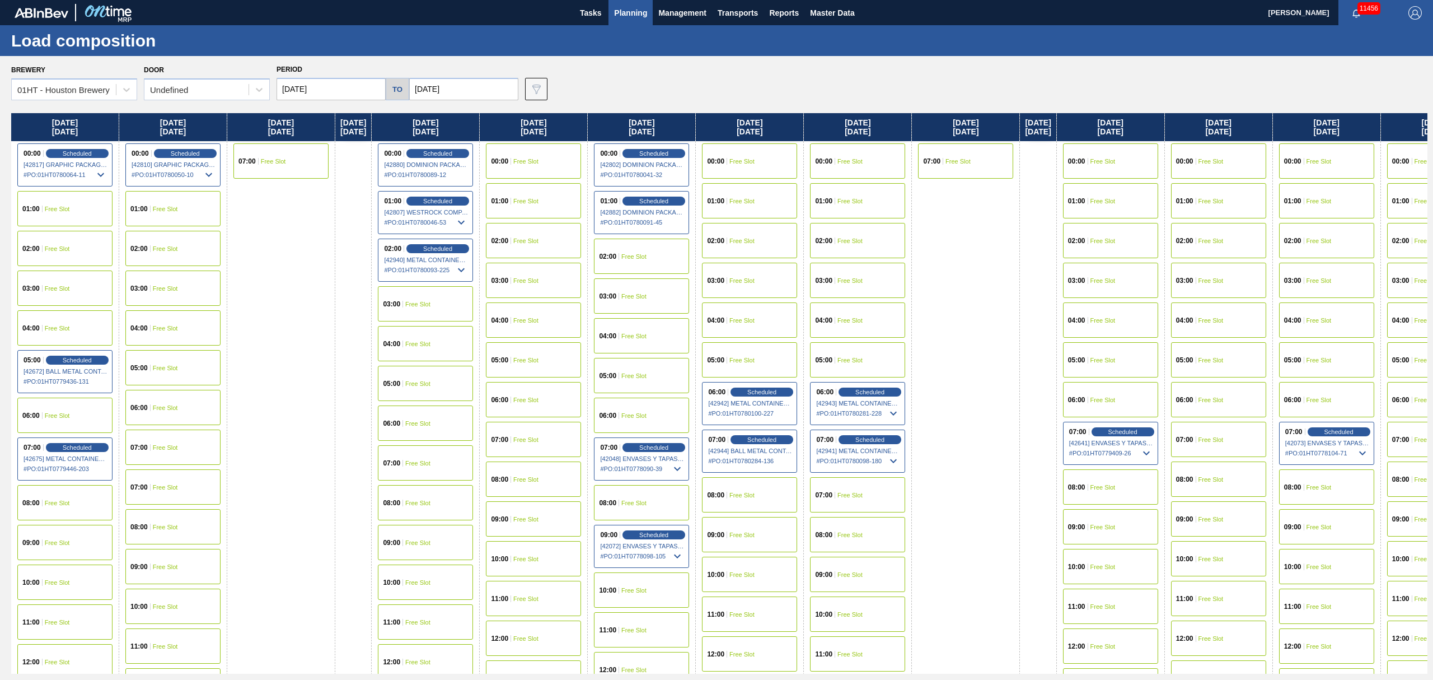
click at [148, 209] on div "01:00" at bounding box center [140, 208] width 20 height 7
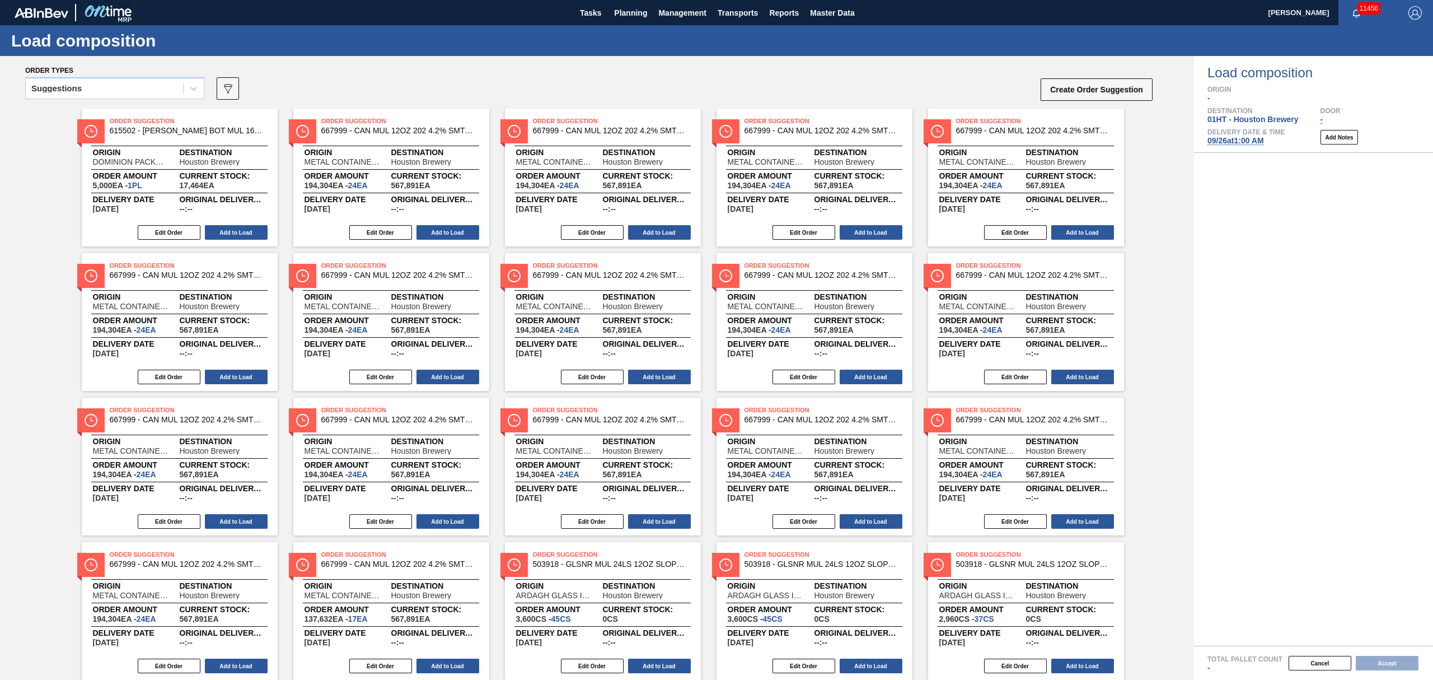
click at [75, 86] on div "Suggestions" at bounding box center [56, 89] width 50 height 8
click at [78, 106] on div "Awaiting load composition" at bounding box center [114, 116] width 179 height 21
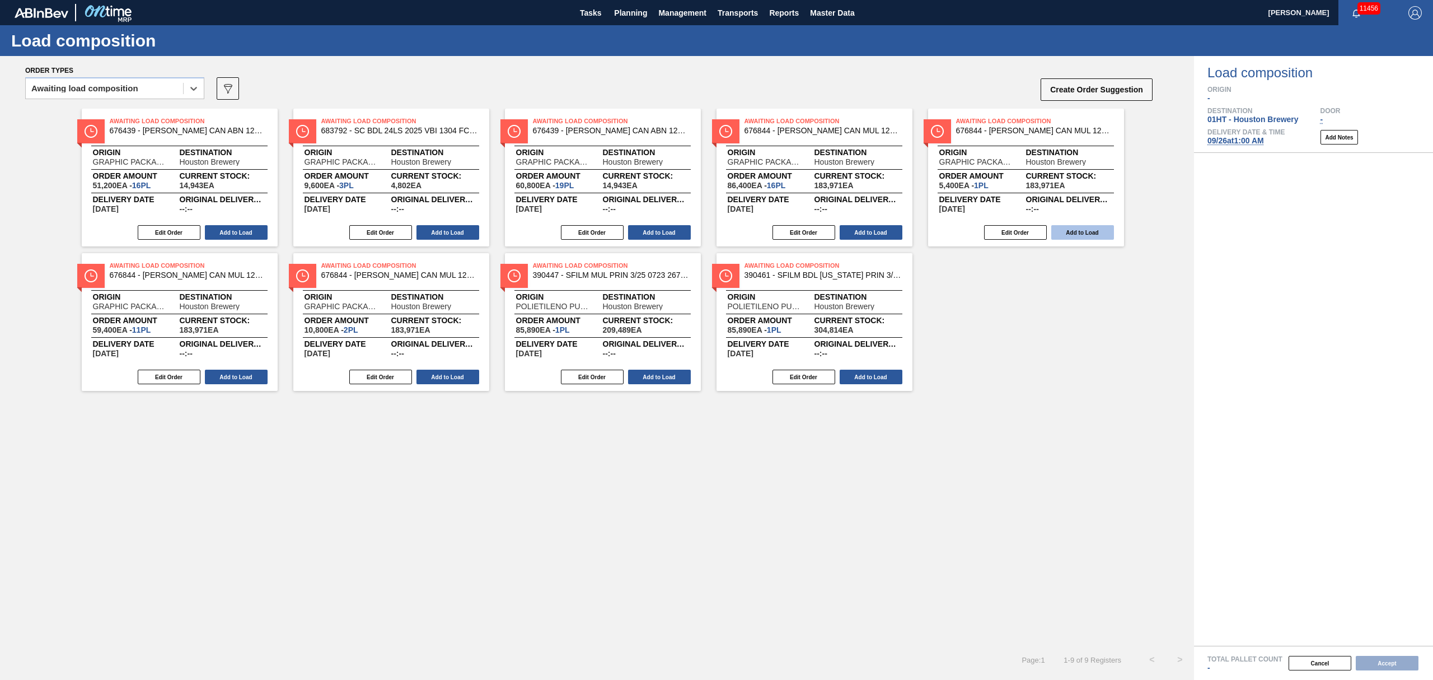
click at [1081, 229] on button "Add to Load" at bounding box center [1082, 232] width 63 height 15
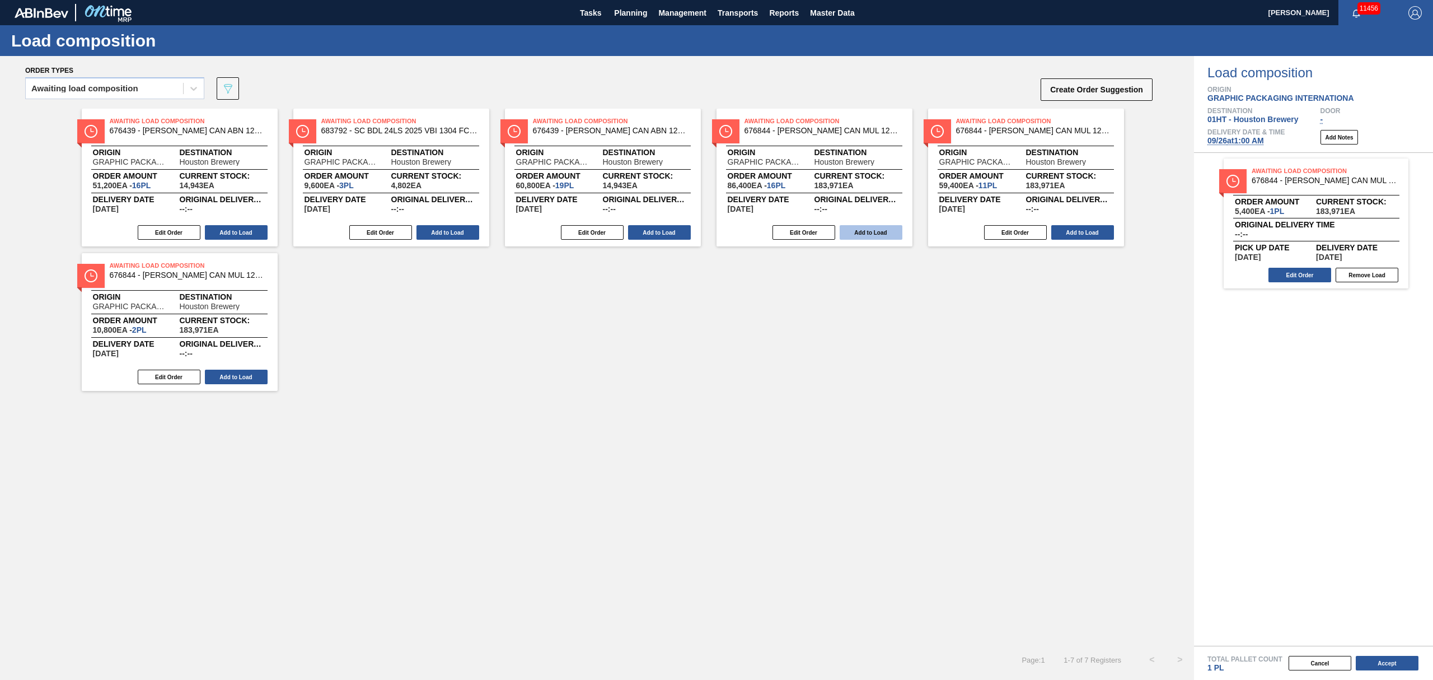
click at [874, 232] on button "Add to Load" at bounding box center [871, 232] width 63 height 15
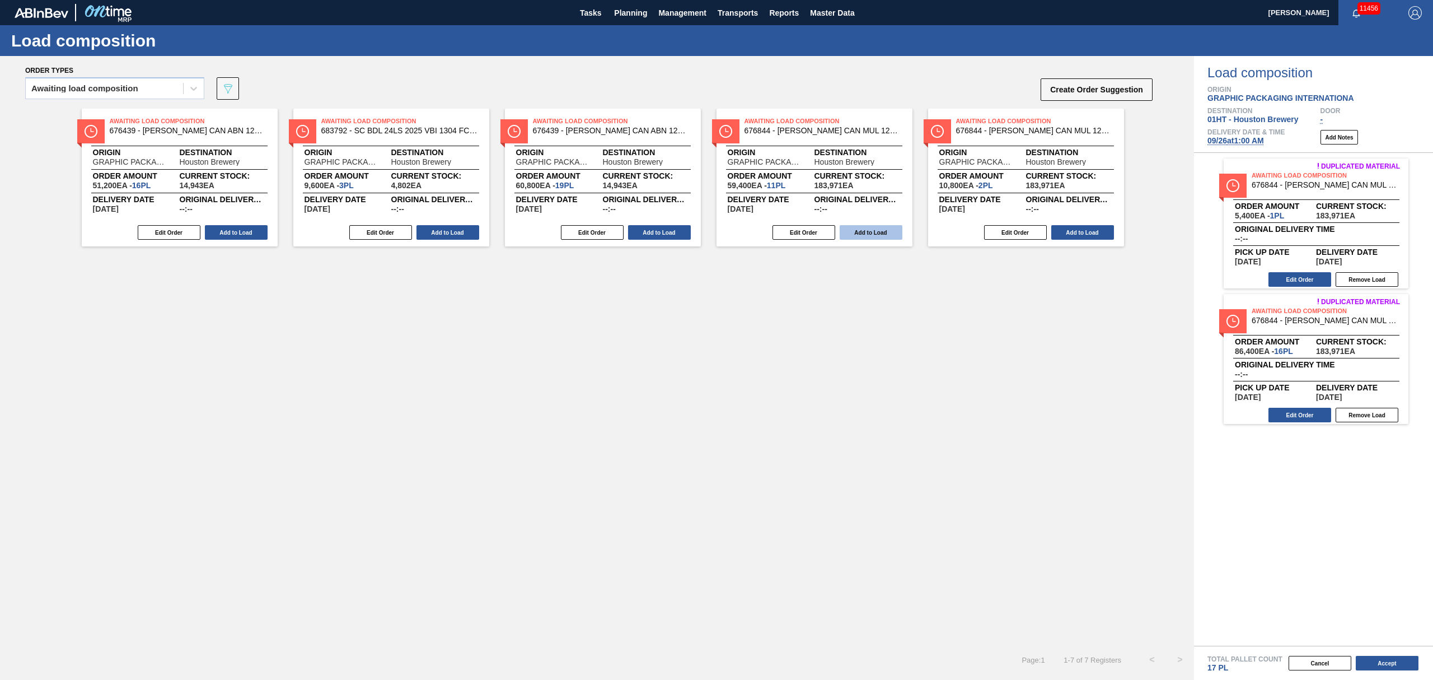
click at [867, 231] on button "Add to Load" at bounding box center [871, 232] width 63 height 15
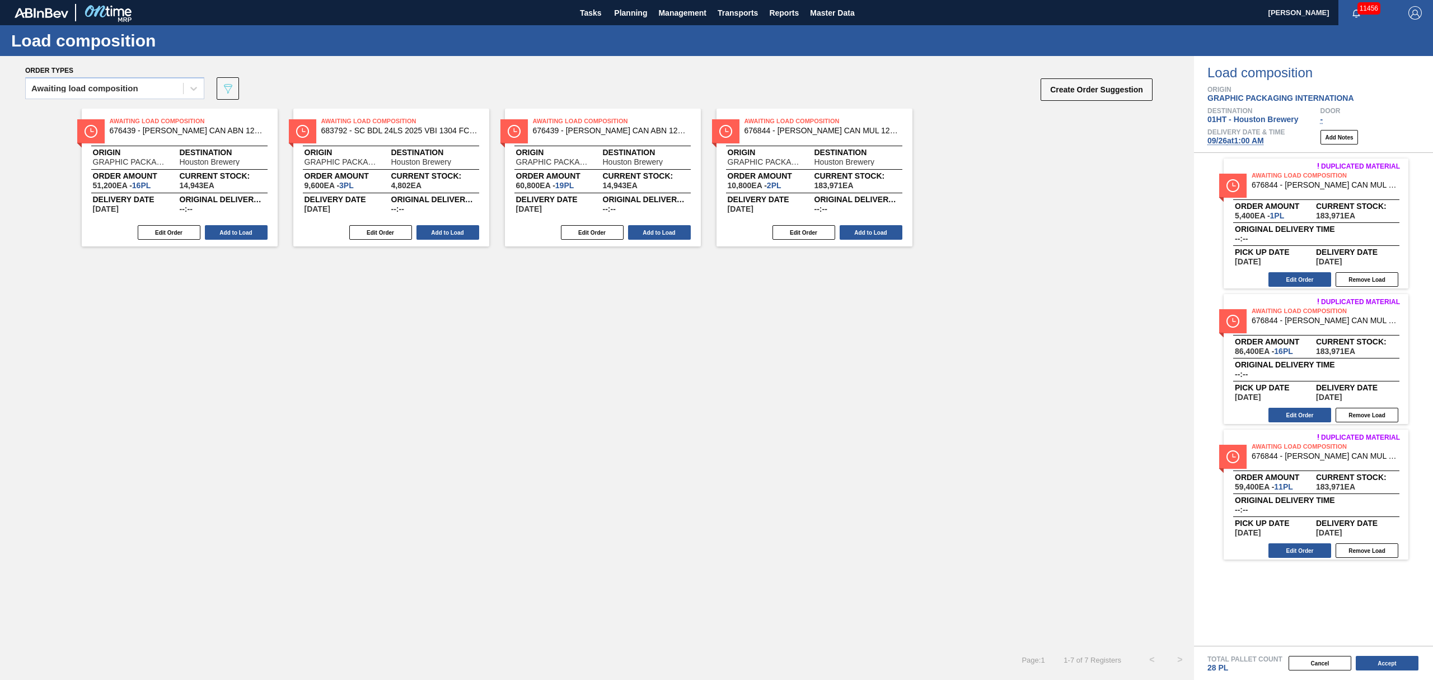
drag, startPoint x: 1353, startPoint y: 551, endPoint x: 1263, endPoint y: 523, distance: 94.5
click at [1353, 550] on button "Remove Load" at bounding box center [1367, 550] width 63 height 15
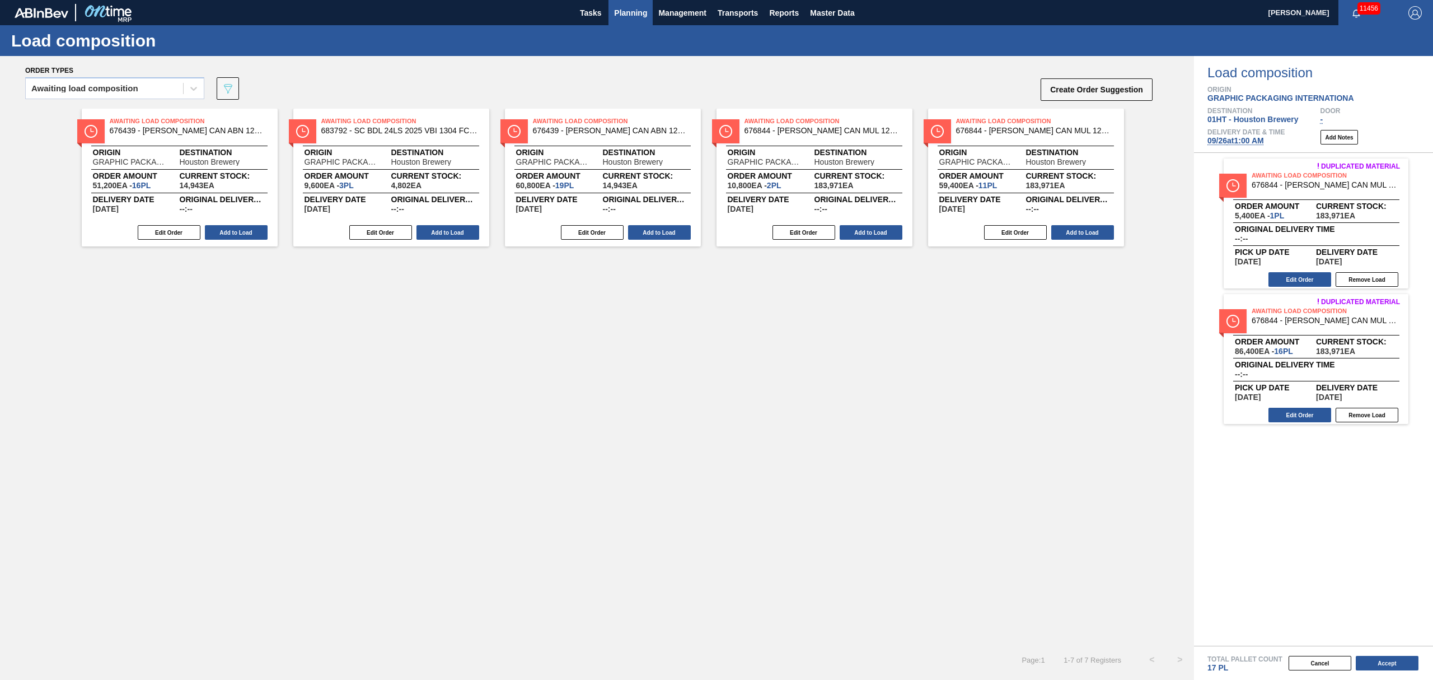
click at [621, 10] on span "Planning" at bounding box center [630, 12] width 33 height 13
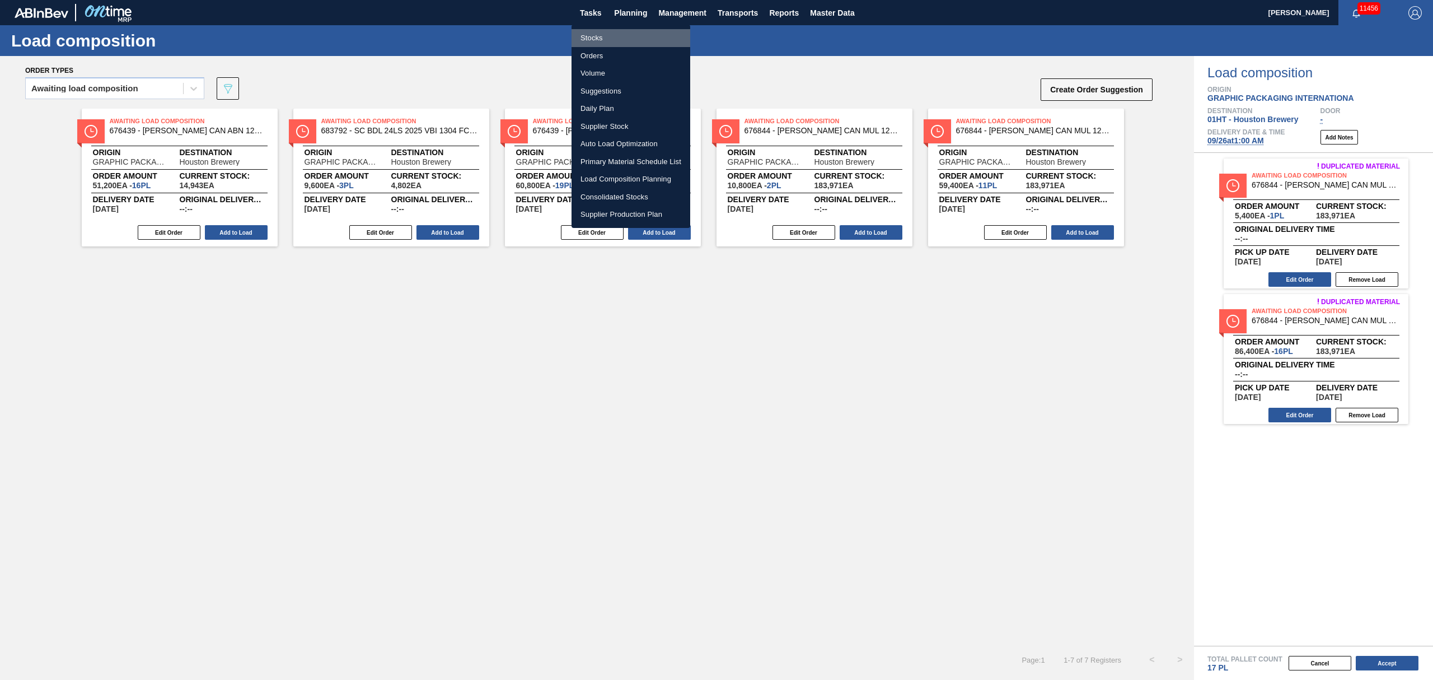
click at [587, 39] on li "Stocks" at bounding box center [631, 38] width 119 height 18
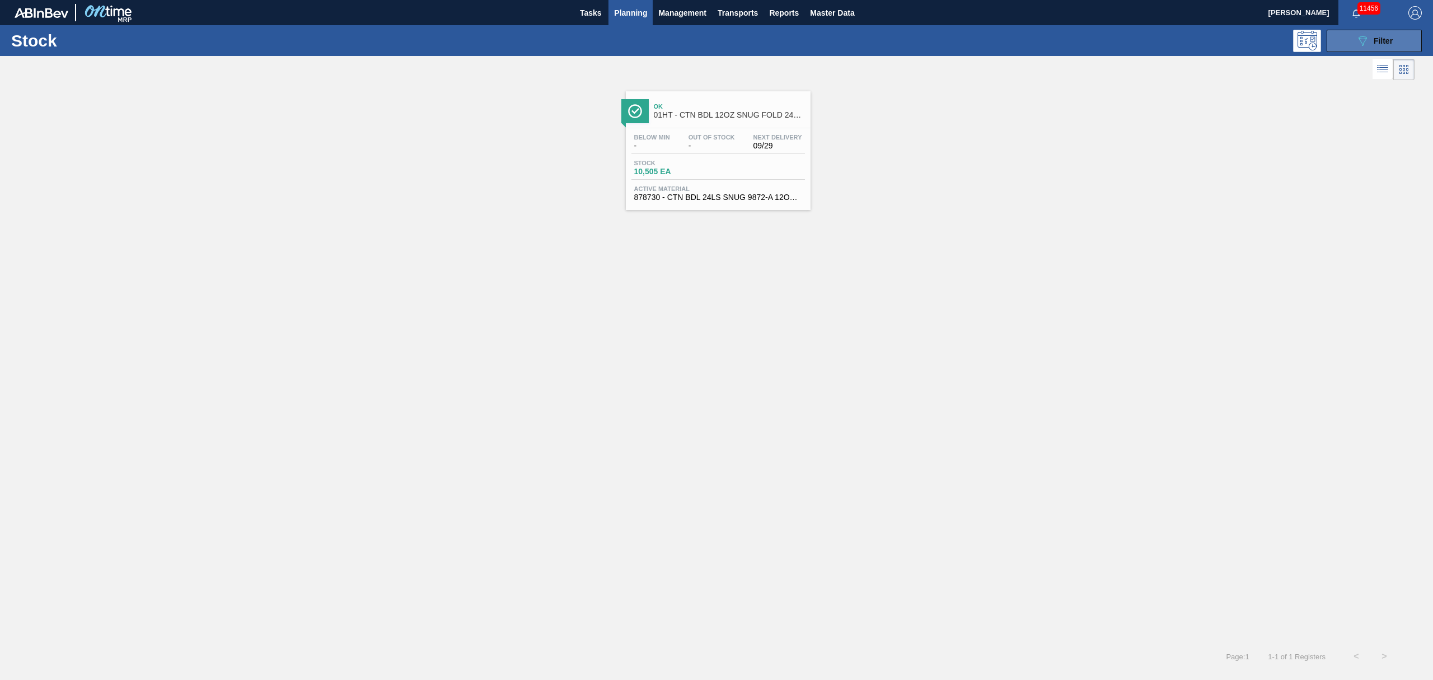
click at [1353, 41] on button "089F7B8B-B2A5-4AFE-B5C0-19BA573D28AC Filter" at bounding box center [1374, 41] width 95 height 22
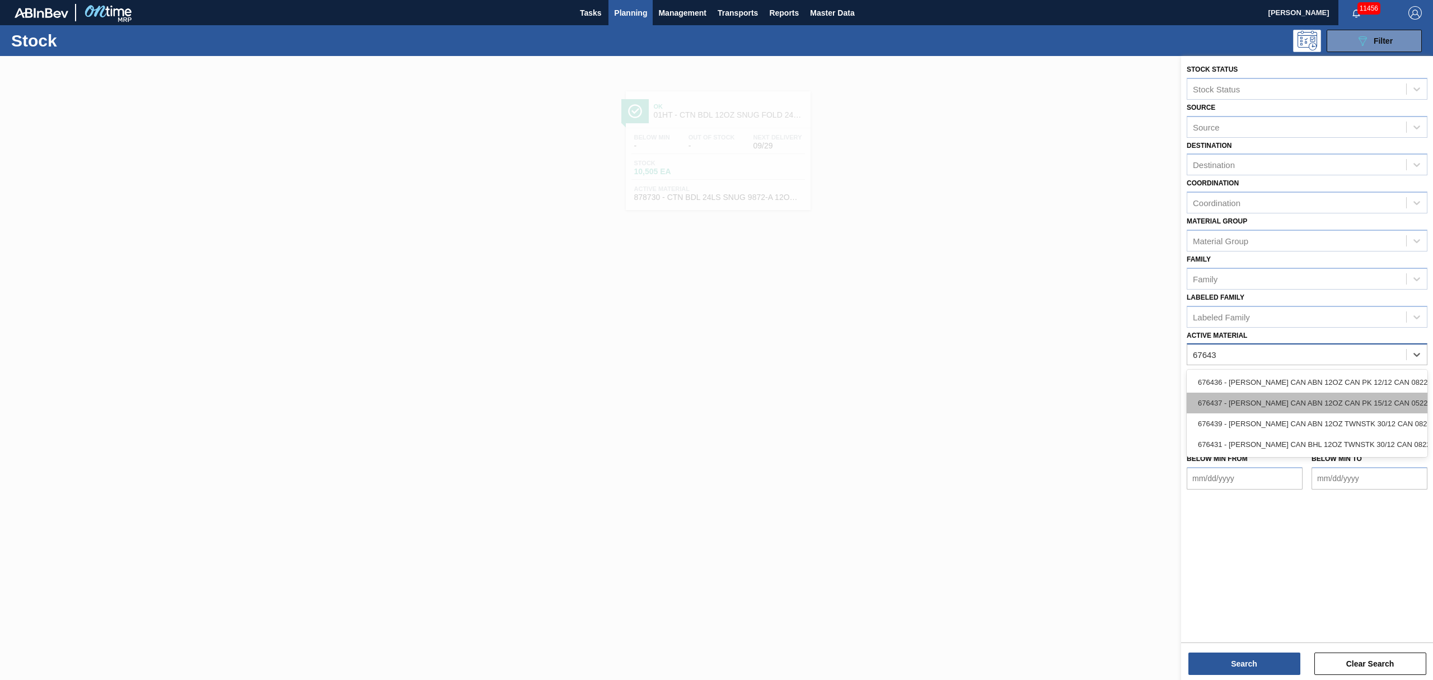
type Material "676439"
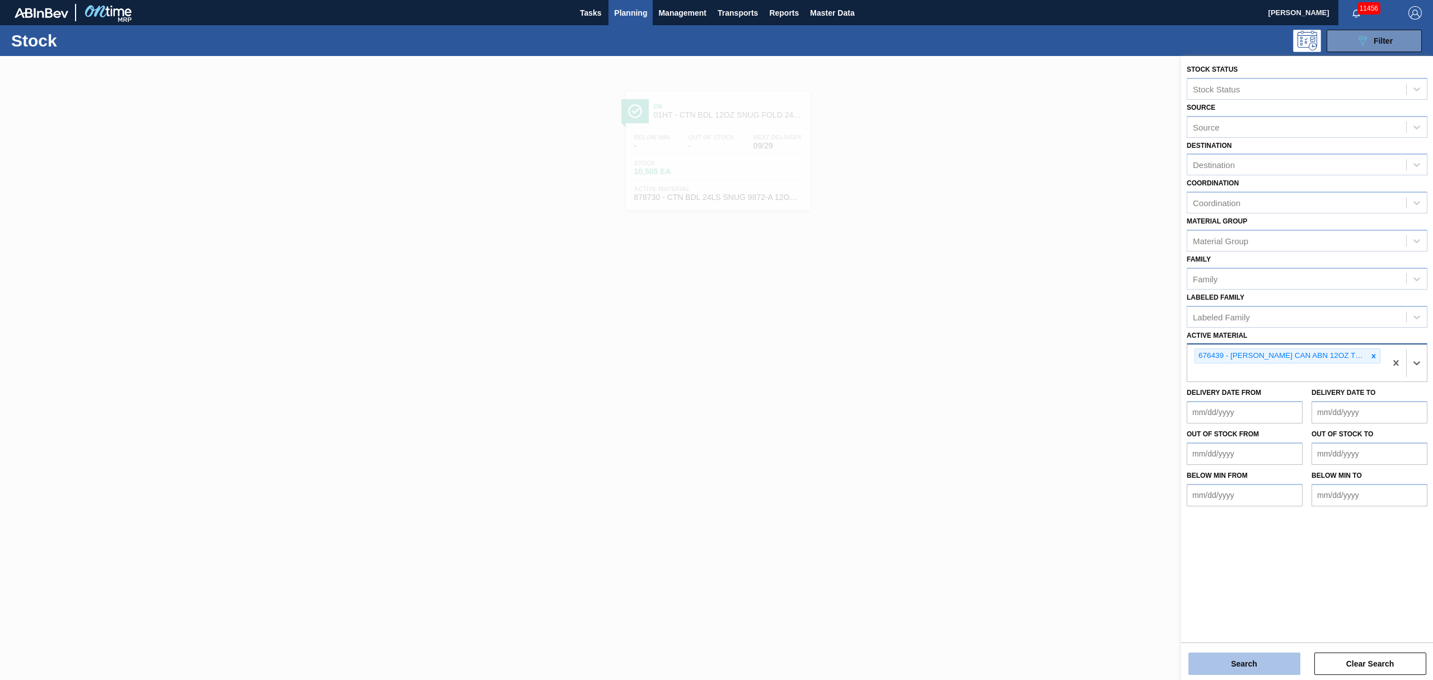
click at [1266, 659] on button "Search" at bounding box center [1244, 663] width 112 height 22
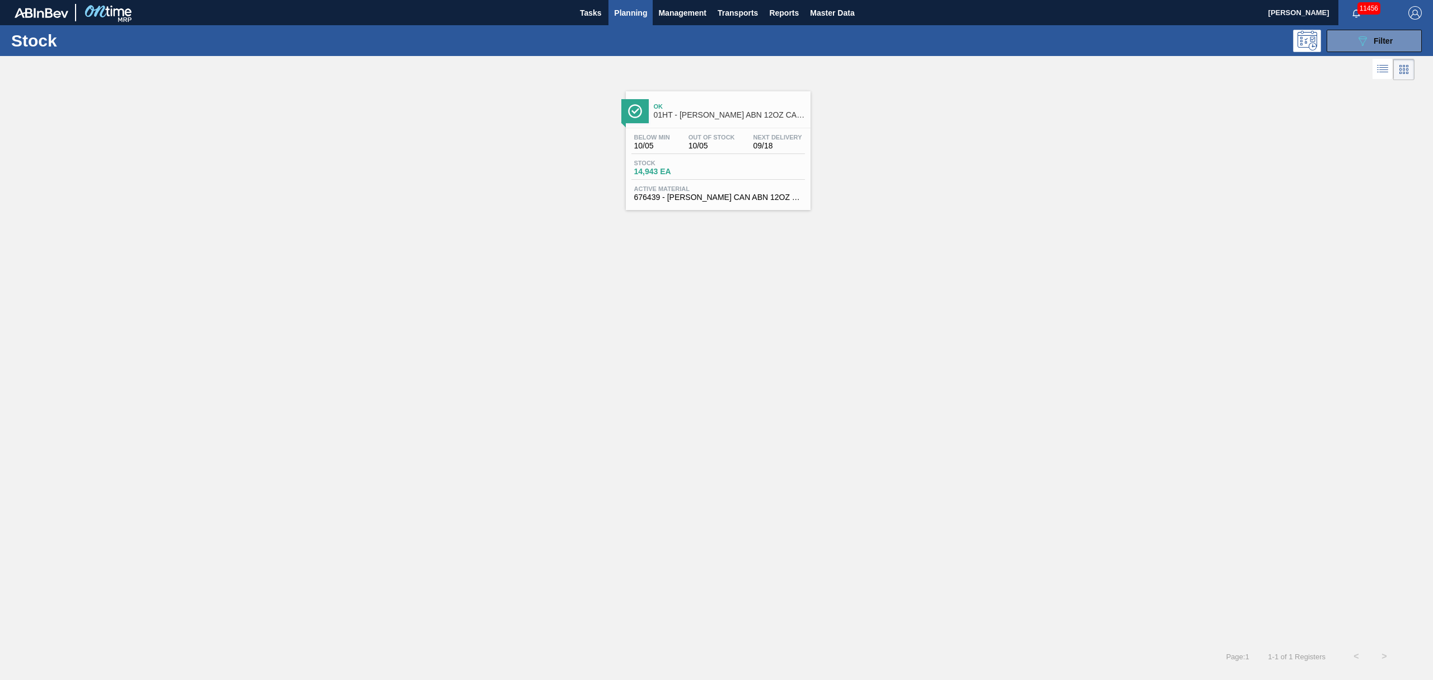
click at [667, 154] on div "Below Min 10/05 Out Of Stock 10/05 Next Delivery 09/18 Stock 14,943 EA Active M…" at bounding box center [718, 166] width 185 height 76
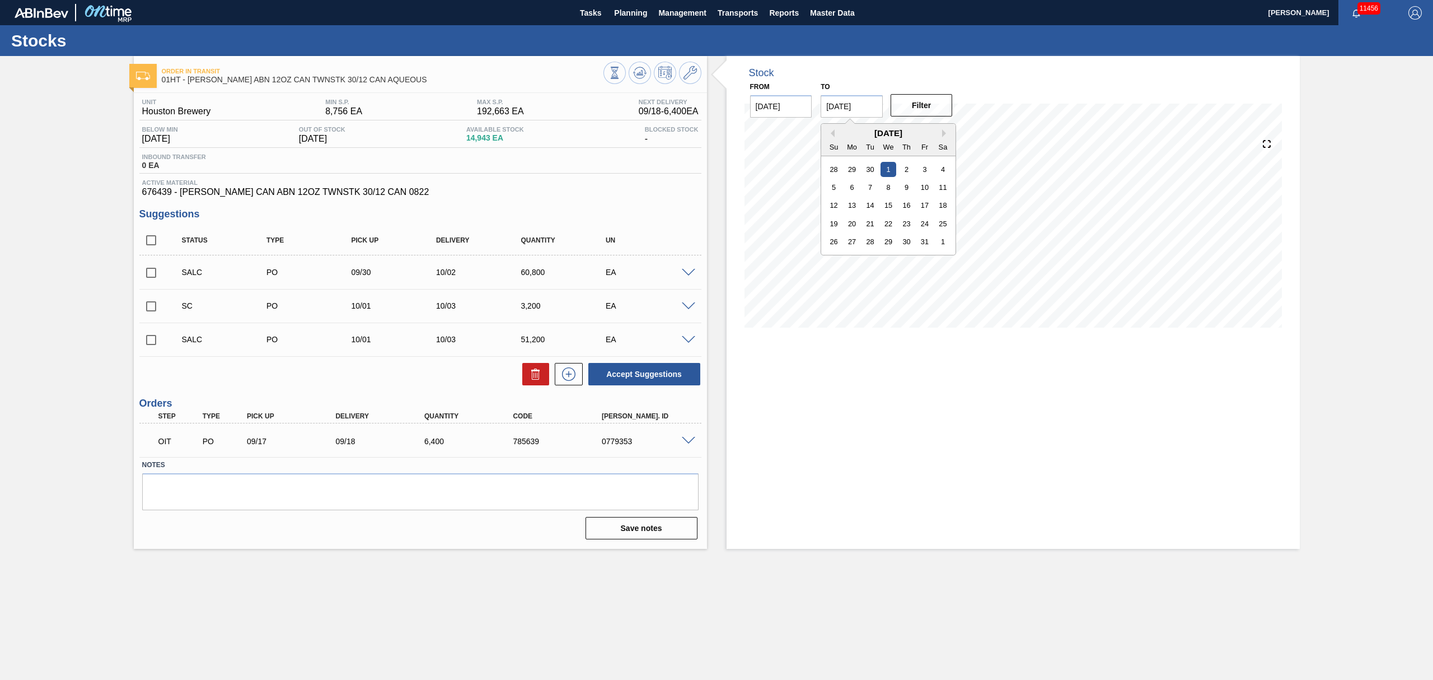
click at [858, 109] on input "10/01/2025" at bounding box center [852, 106] width 62 height 22
click at [690, 343] on span at bounding box center [688, 340] width 13 height 8
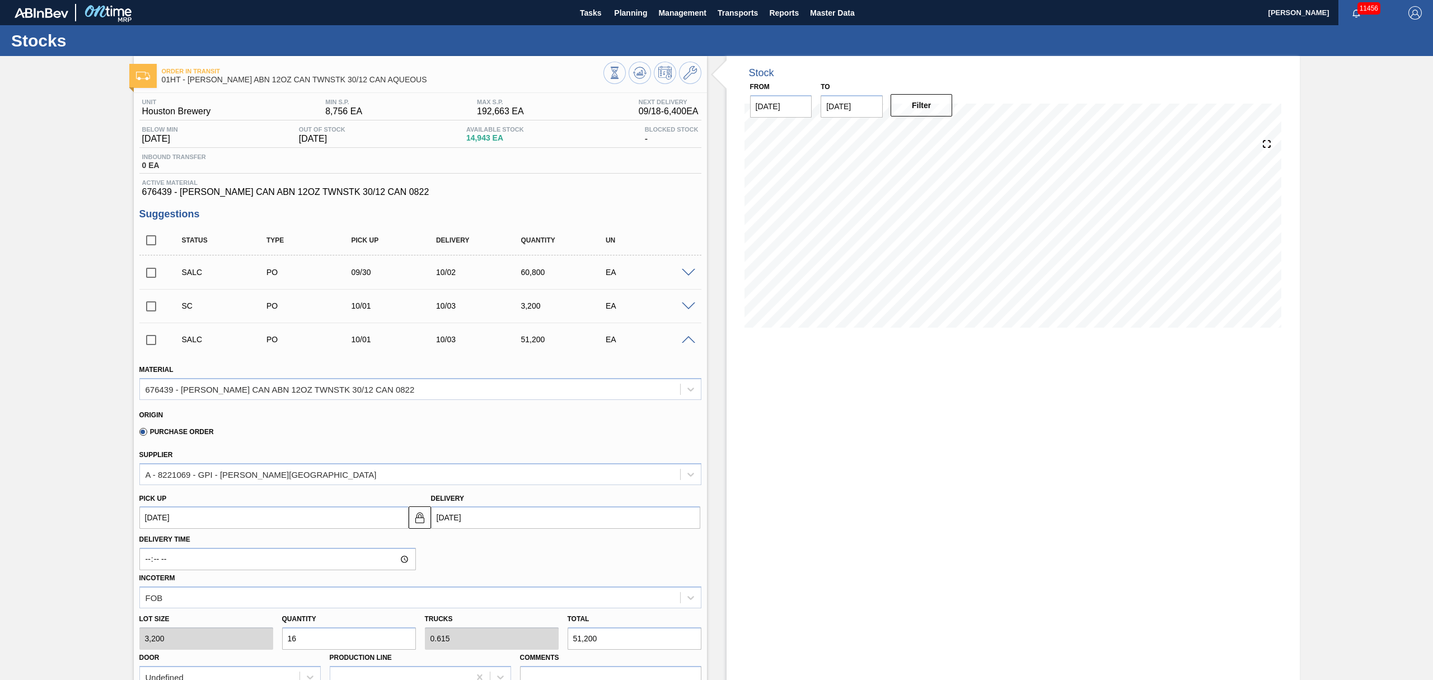
click at [686, 343] on span at bounding box center [688, 340] width 13 height 8
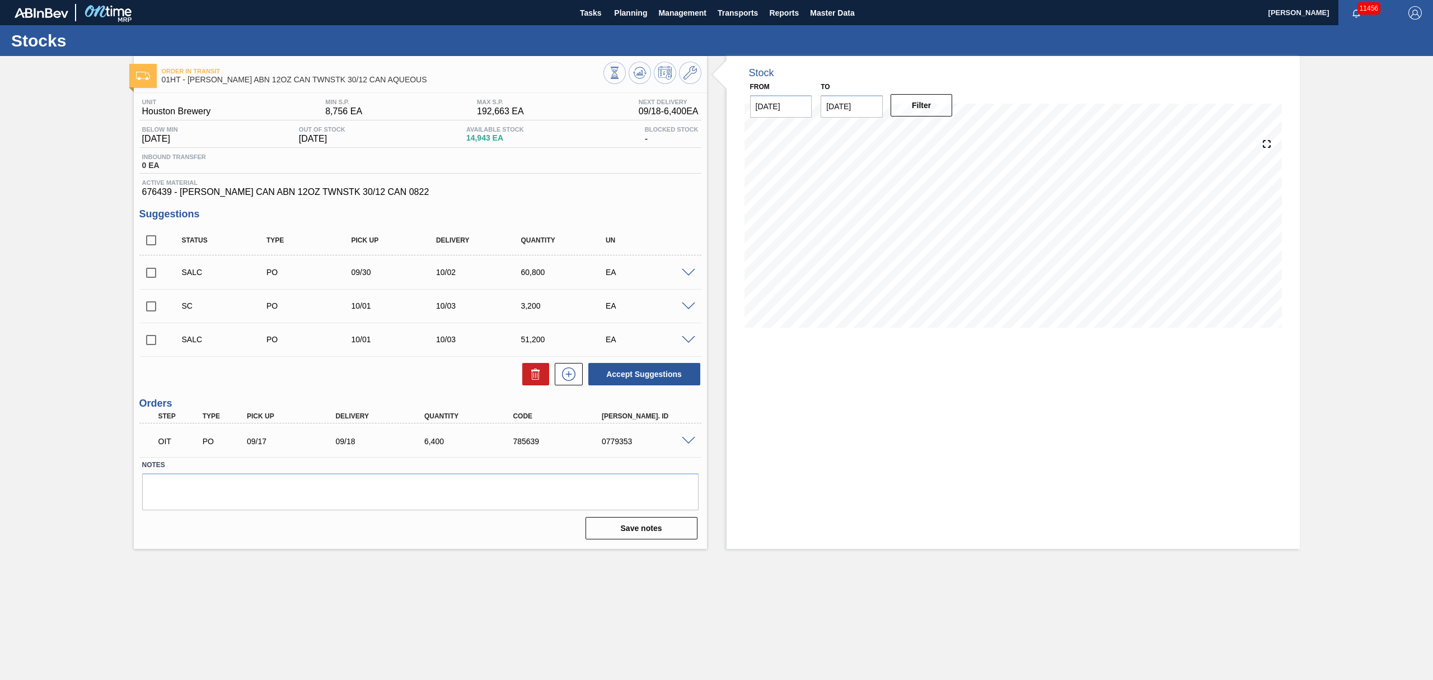
click at [686, 274] on span at bounding box center [688, 273] width 13 height 8
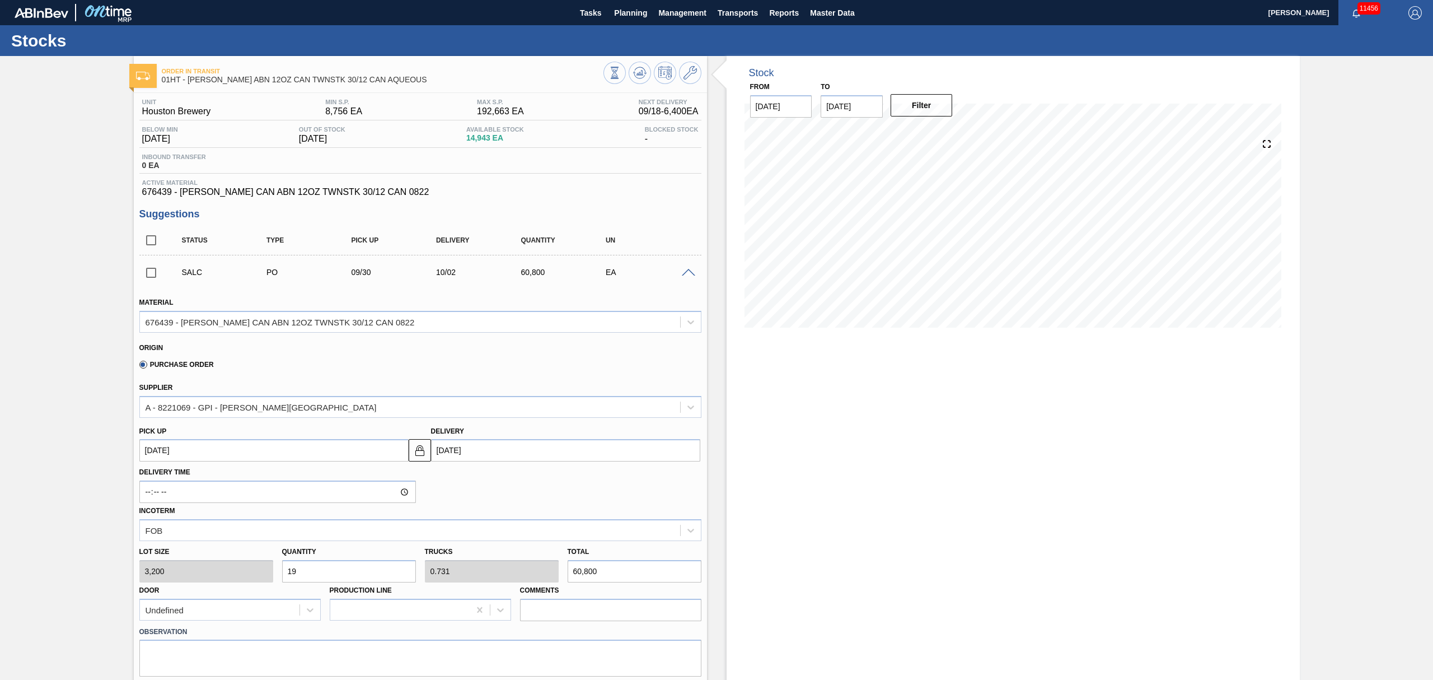
click at [686, 274] on span at bounding box center [688, 273] width 13 height 8
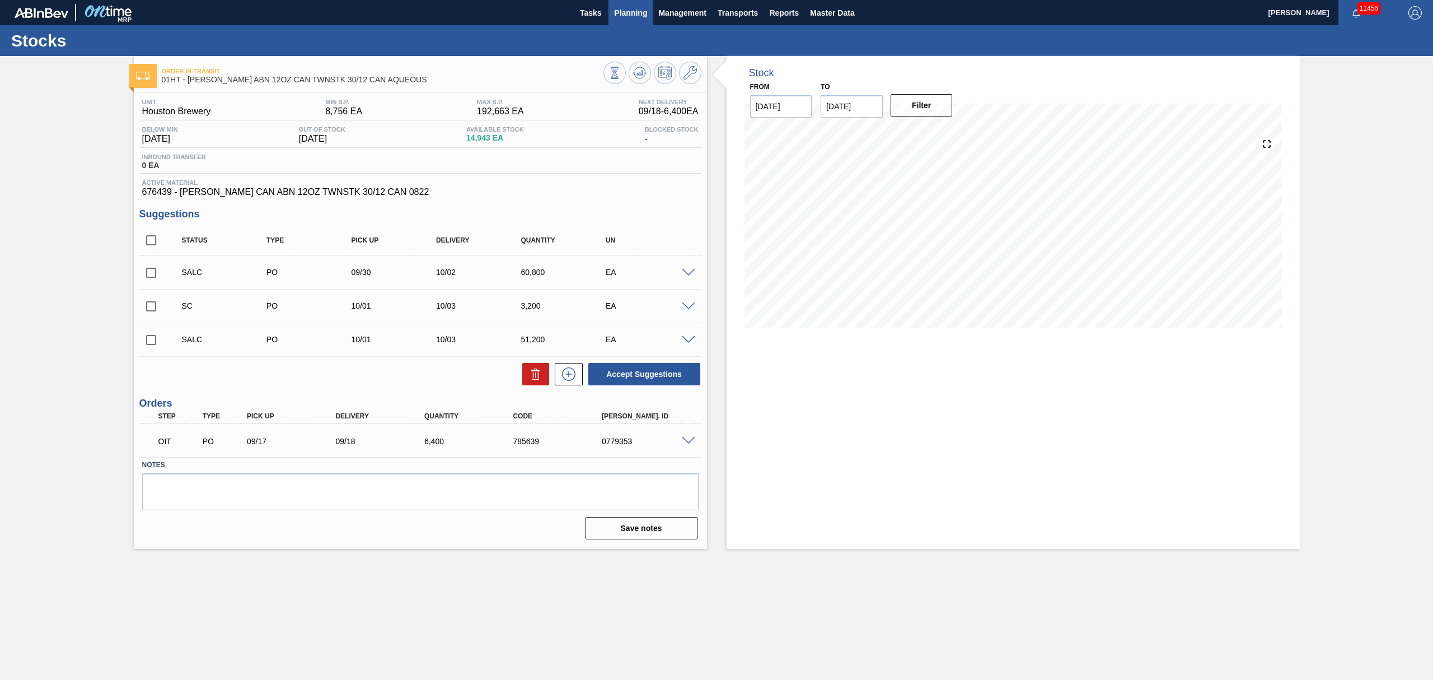
click at [629, 17] on span "Planning" at bounding box center [630, 12] width 33 height 13
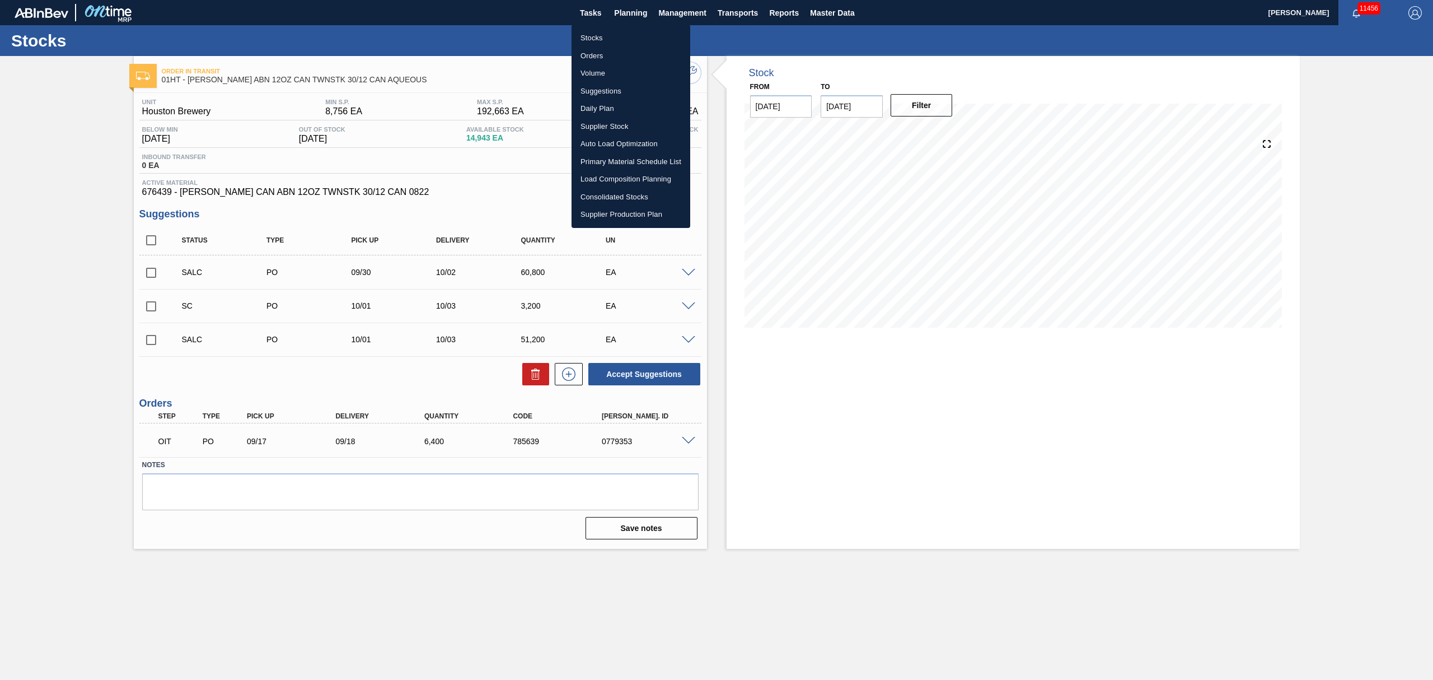
click at [600, 171] on li "Load Composition Planning" at bounding box center [631, 179] width 119 height 18
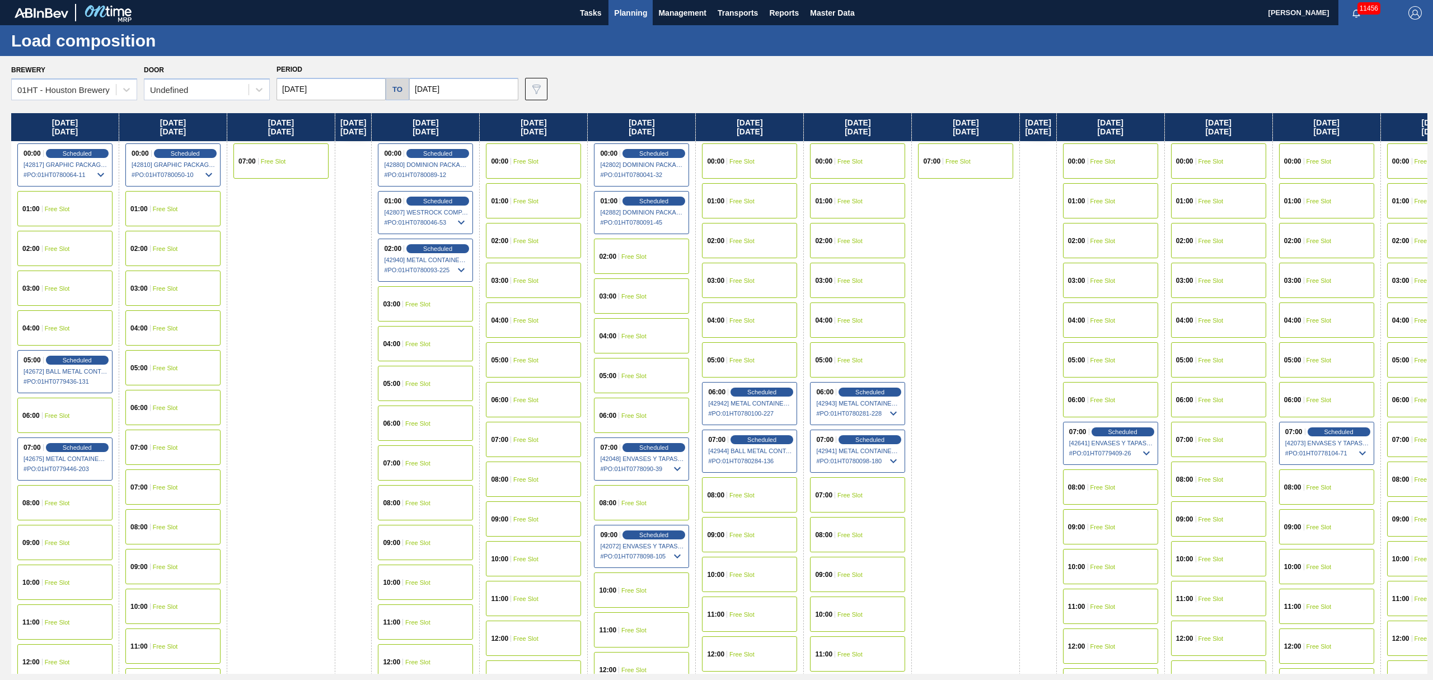
click at [149, 204] on div "01:00 Free Slot" at bounding box center [172, 208] width 95 height 35
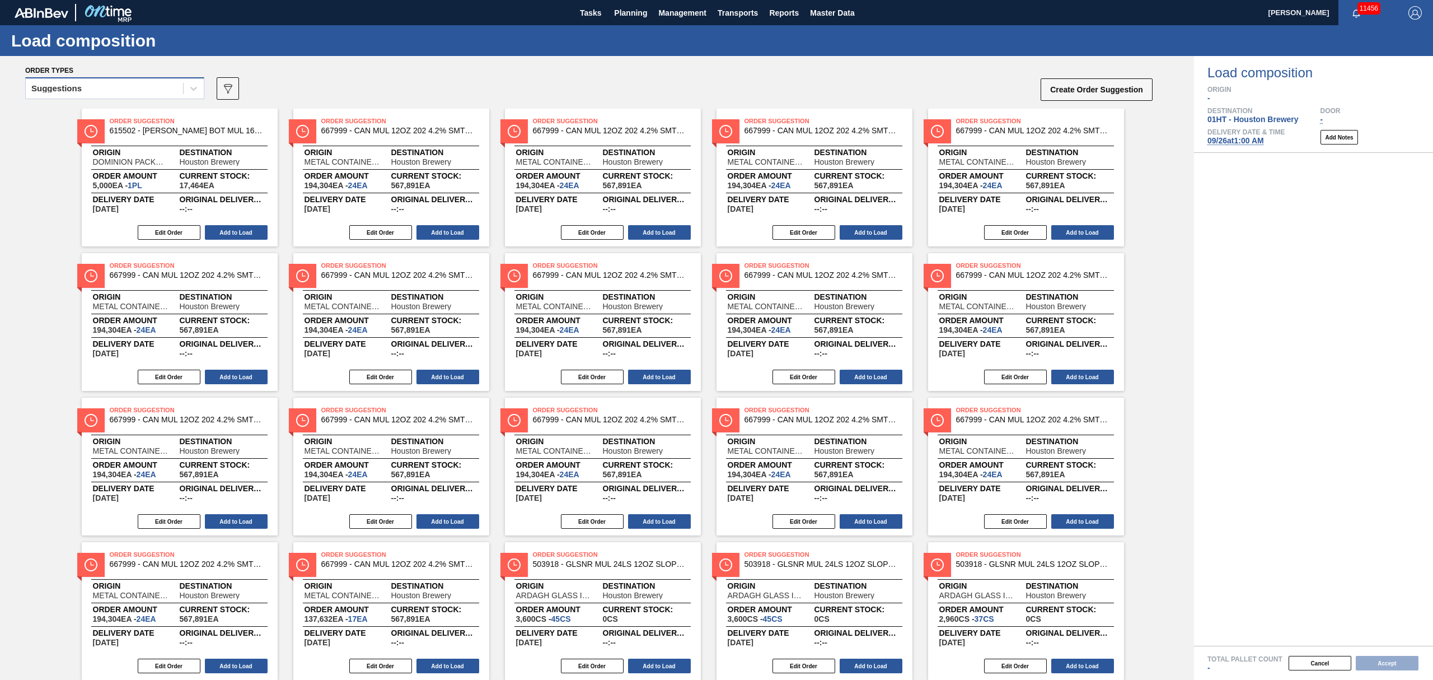
click at [169, 95] on div "Suggestions" at bounding box center [104, 89] width 157 height 16
click at [166, 113] on div "Awaiting load composition" at bounding box center [114, 116] width 179 height 21
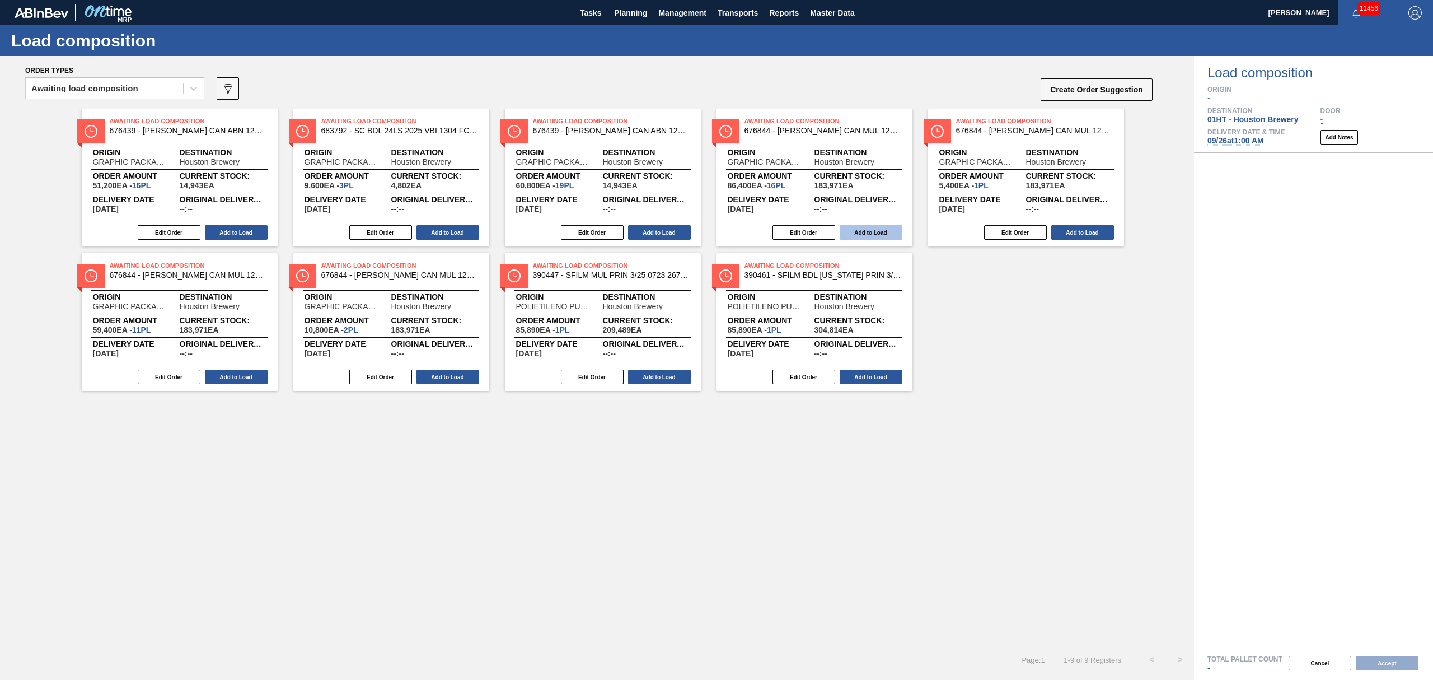
click at [861, 231] on button "Add to Load" at bounding box center [871, 232] width 63 height 15
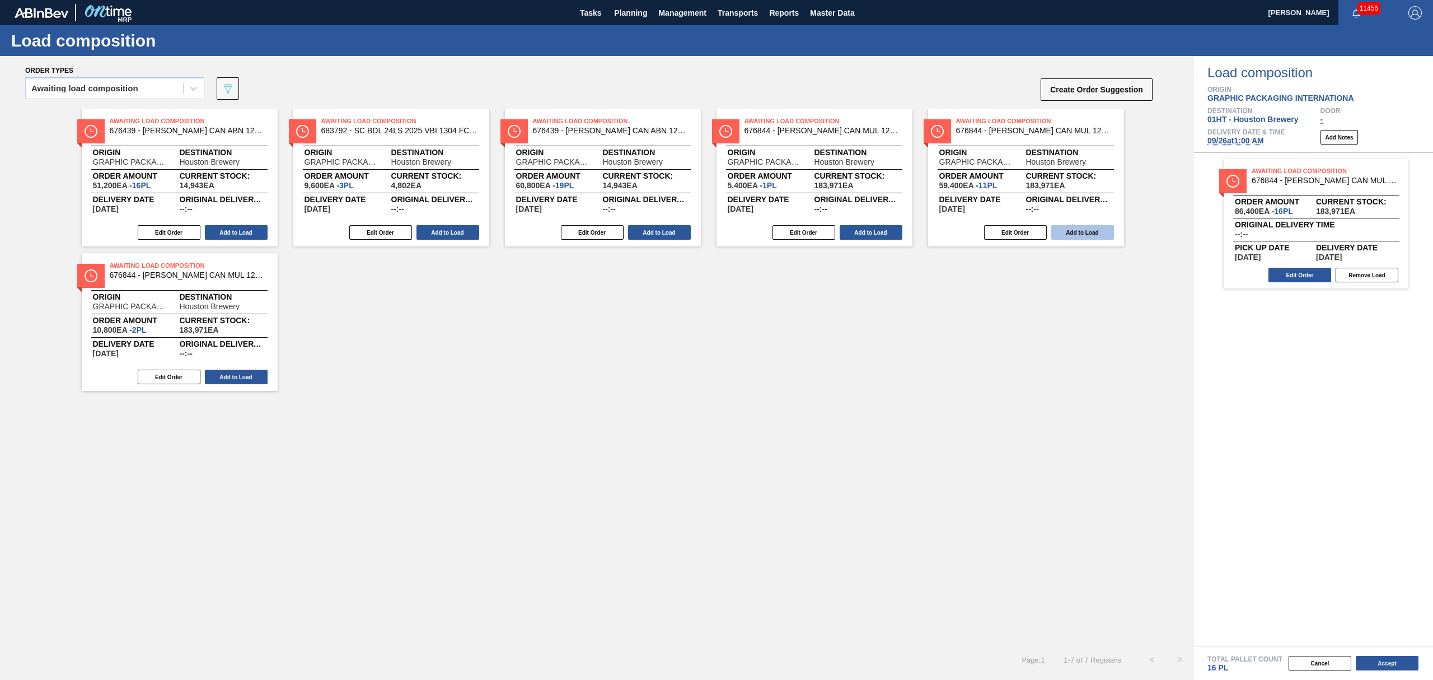
click at [1092, 236] on button "Add to Load" at bounding box center [1082, 232] width 63 height 15
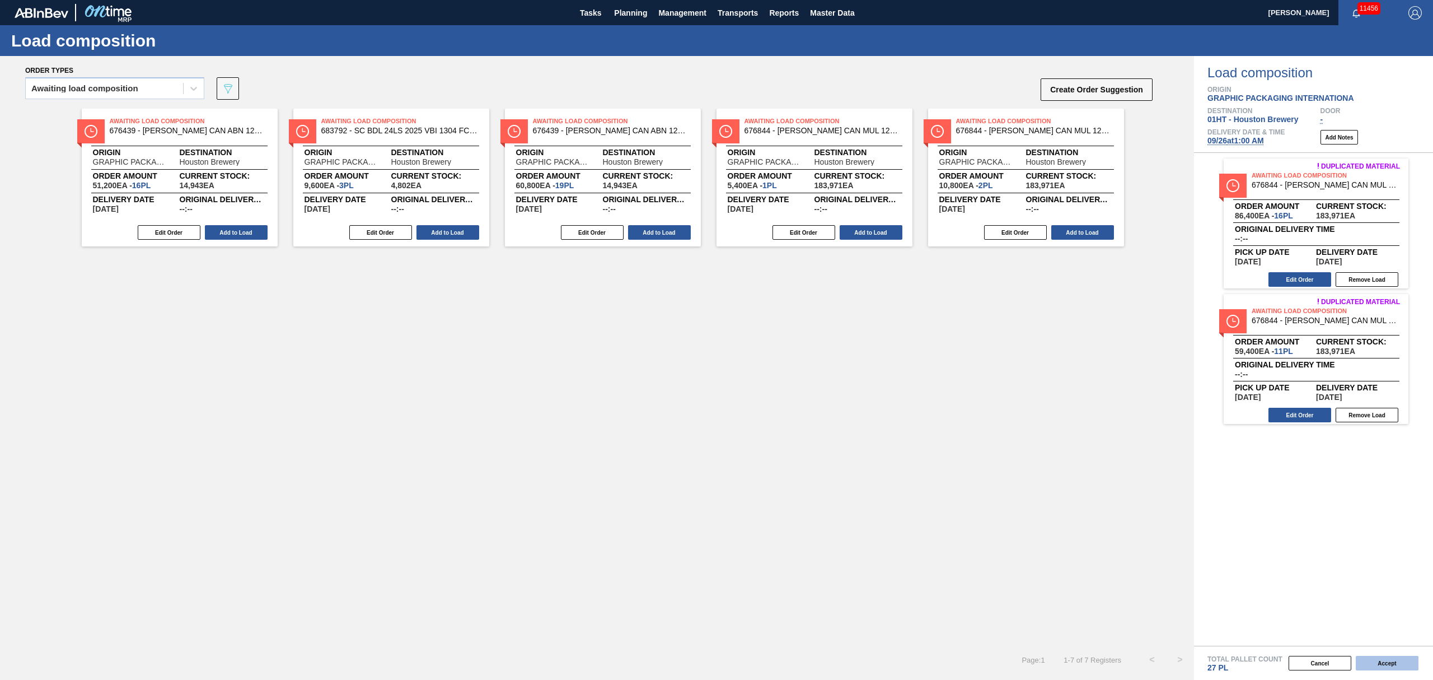
click at [1398, 659] on button "Accept" at bounding box center [1387, 663] width 63 height 15
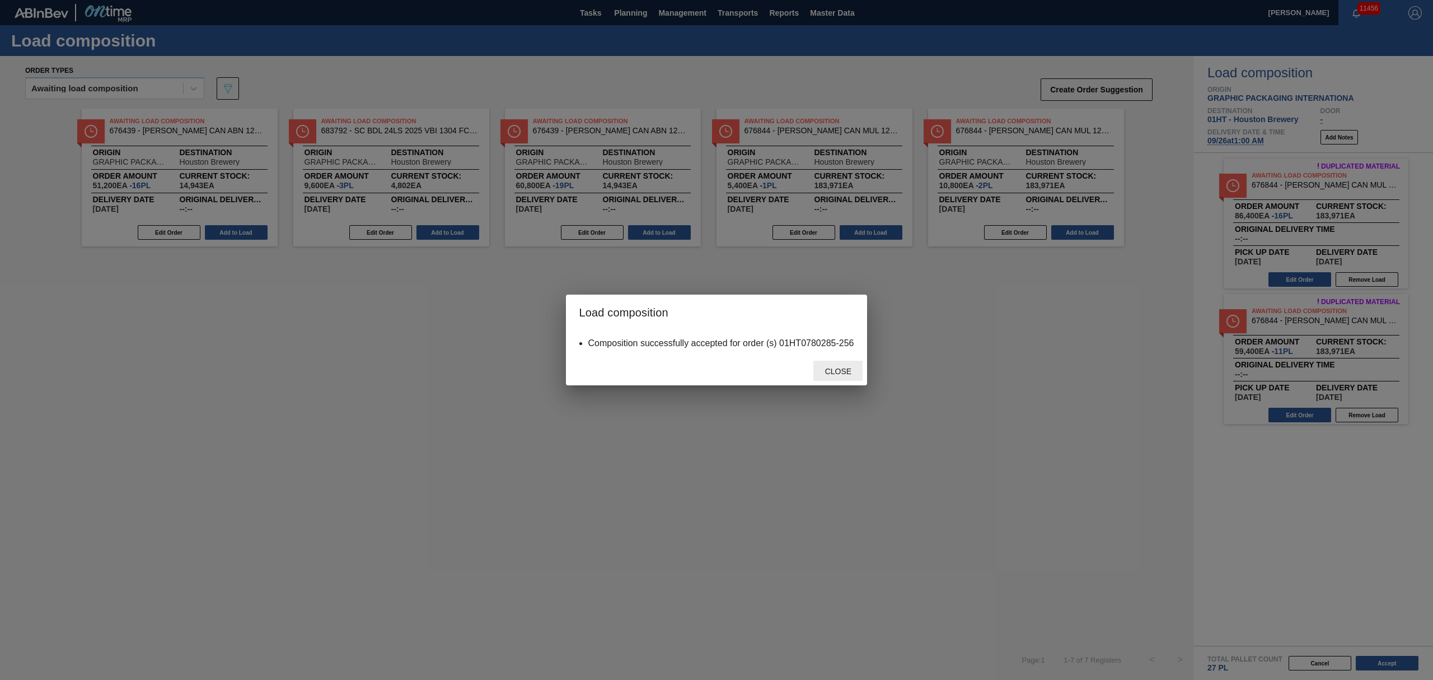
click at [836, 371] on span "Close" at bounding box center [838, 371] width 44 height 9
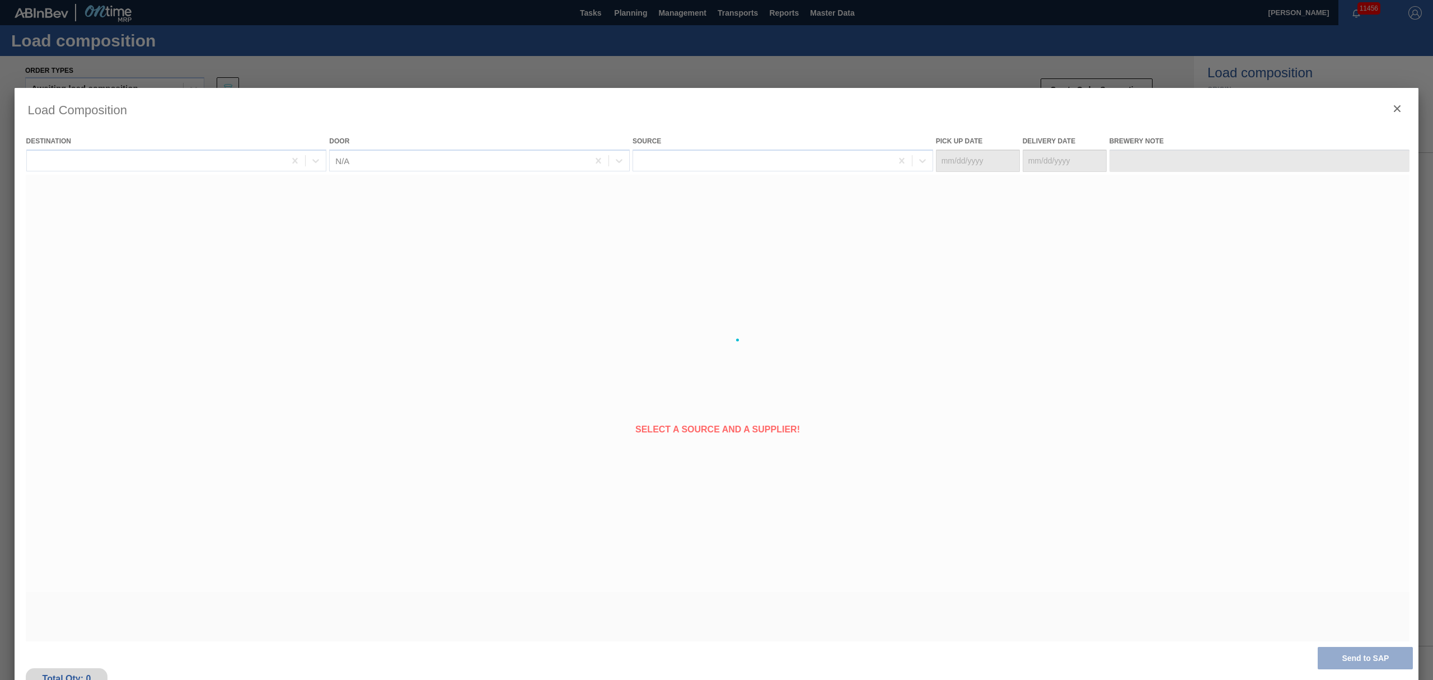
type Date "09/24/2025"
type Date "09/26/2025"
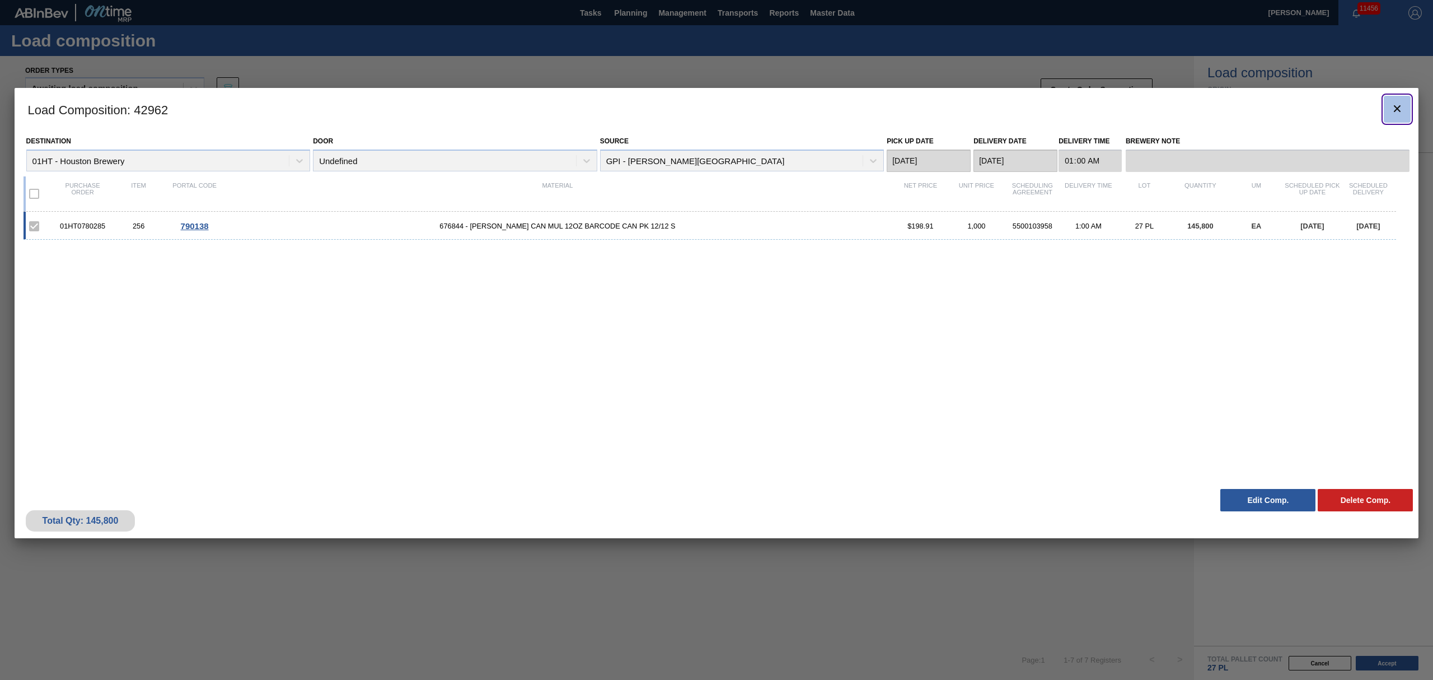
click at [1403, 115] on icon "botão de ícone" at bounding box center [1396, 108] width 13 height 13
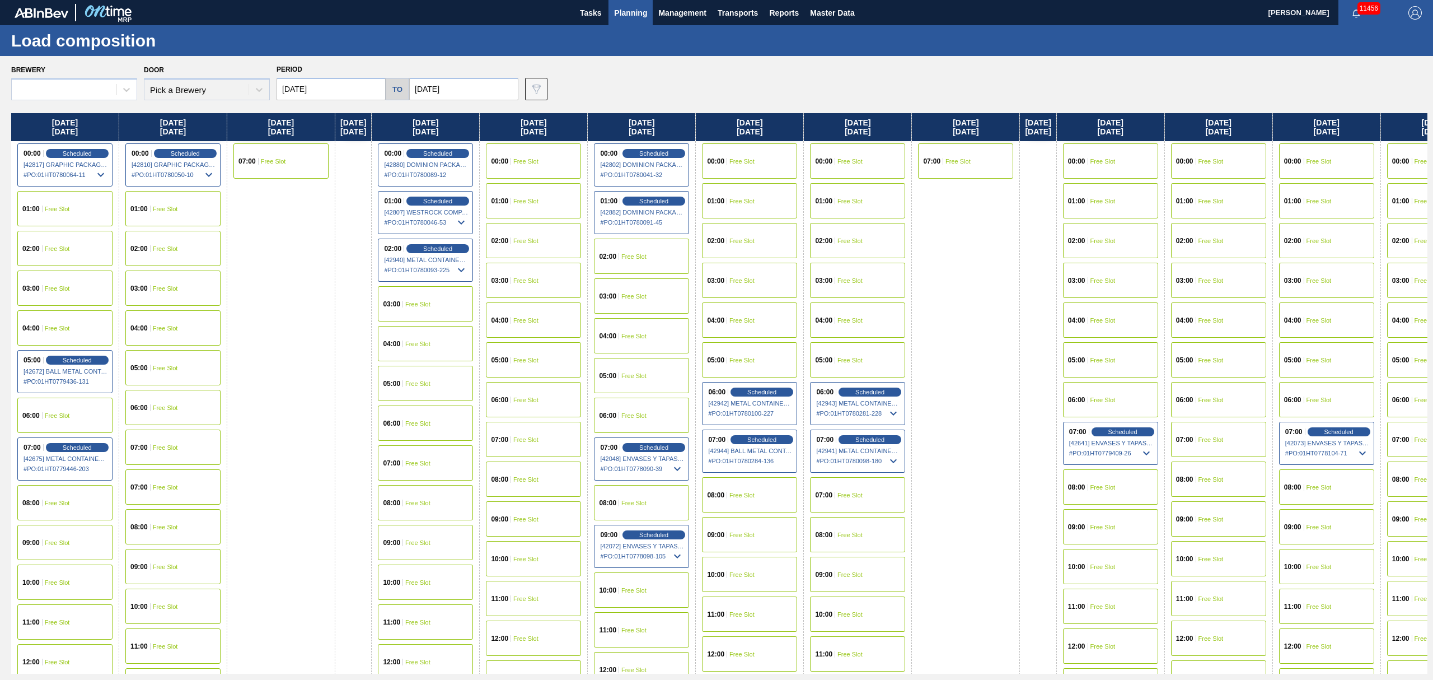
type input "09/25/2025"
type input "10/29/2025"
